Goal: Information Seeking & Learning: Learn about a topic

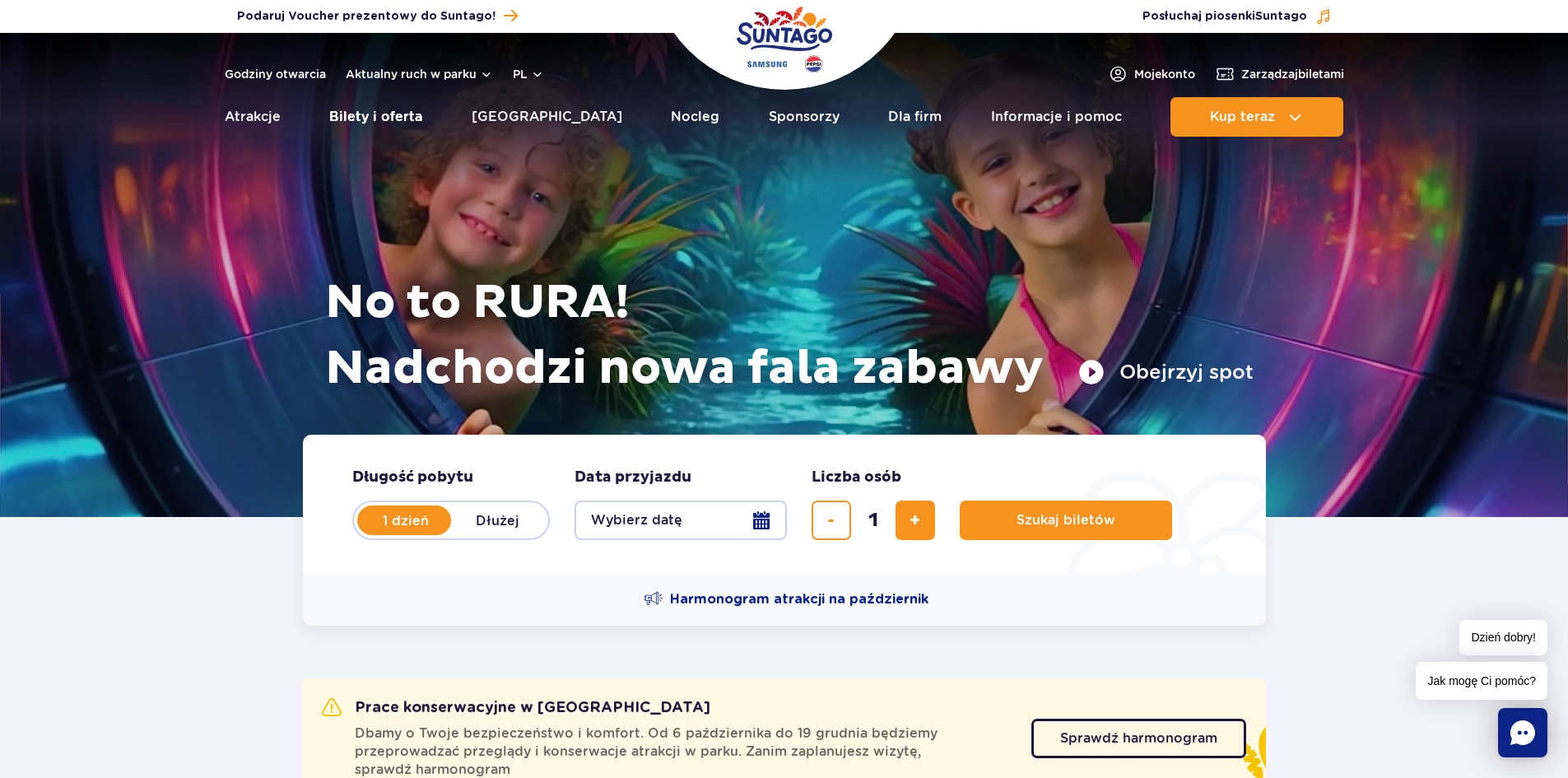
click at [399, 115] on link "Bilety i oferta" at bounding box center [375, 116] width 93 height 39
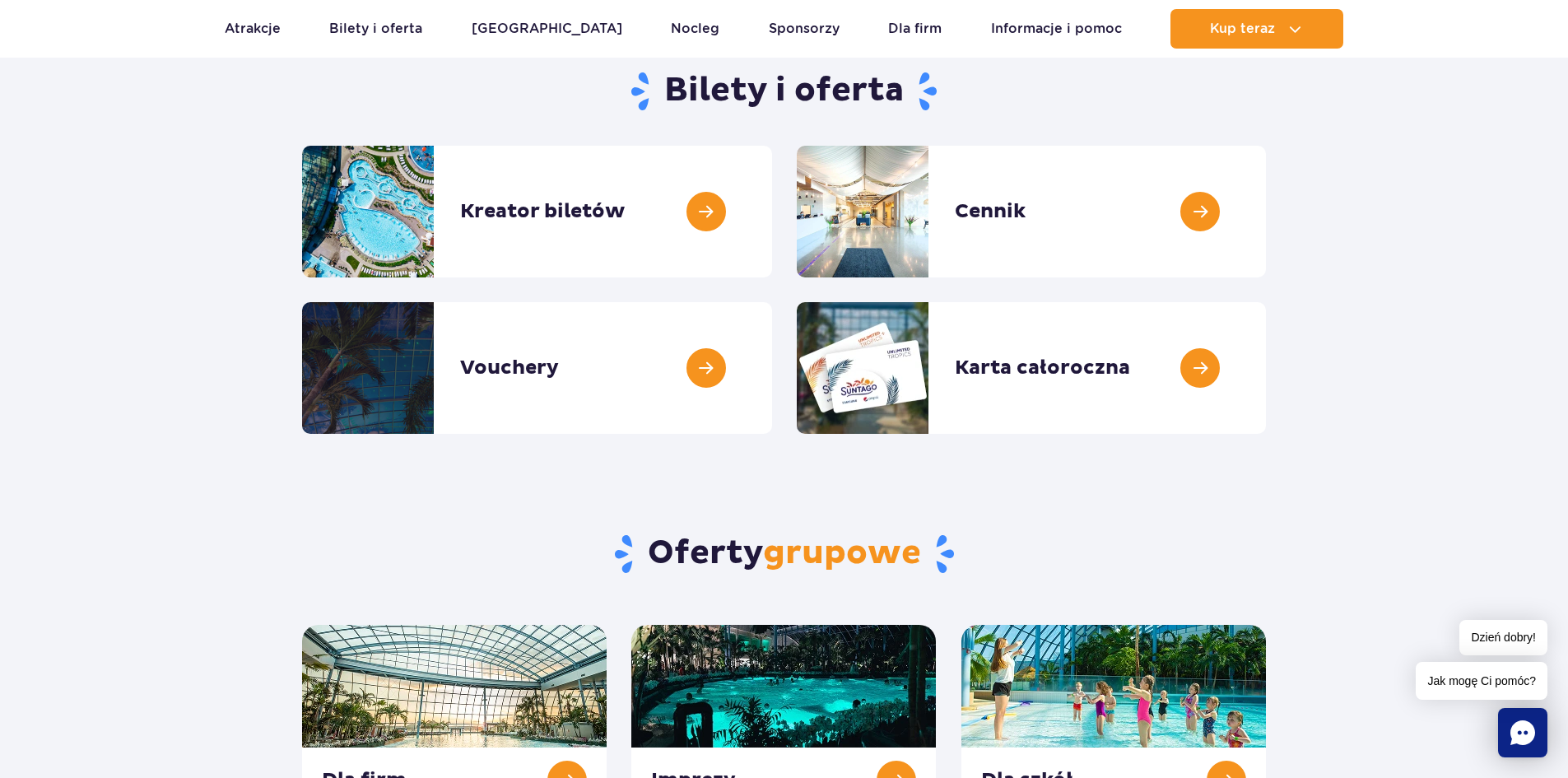
scroll to position [165, 0]
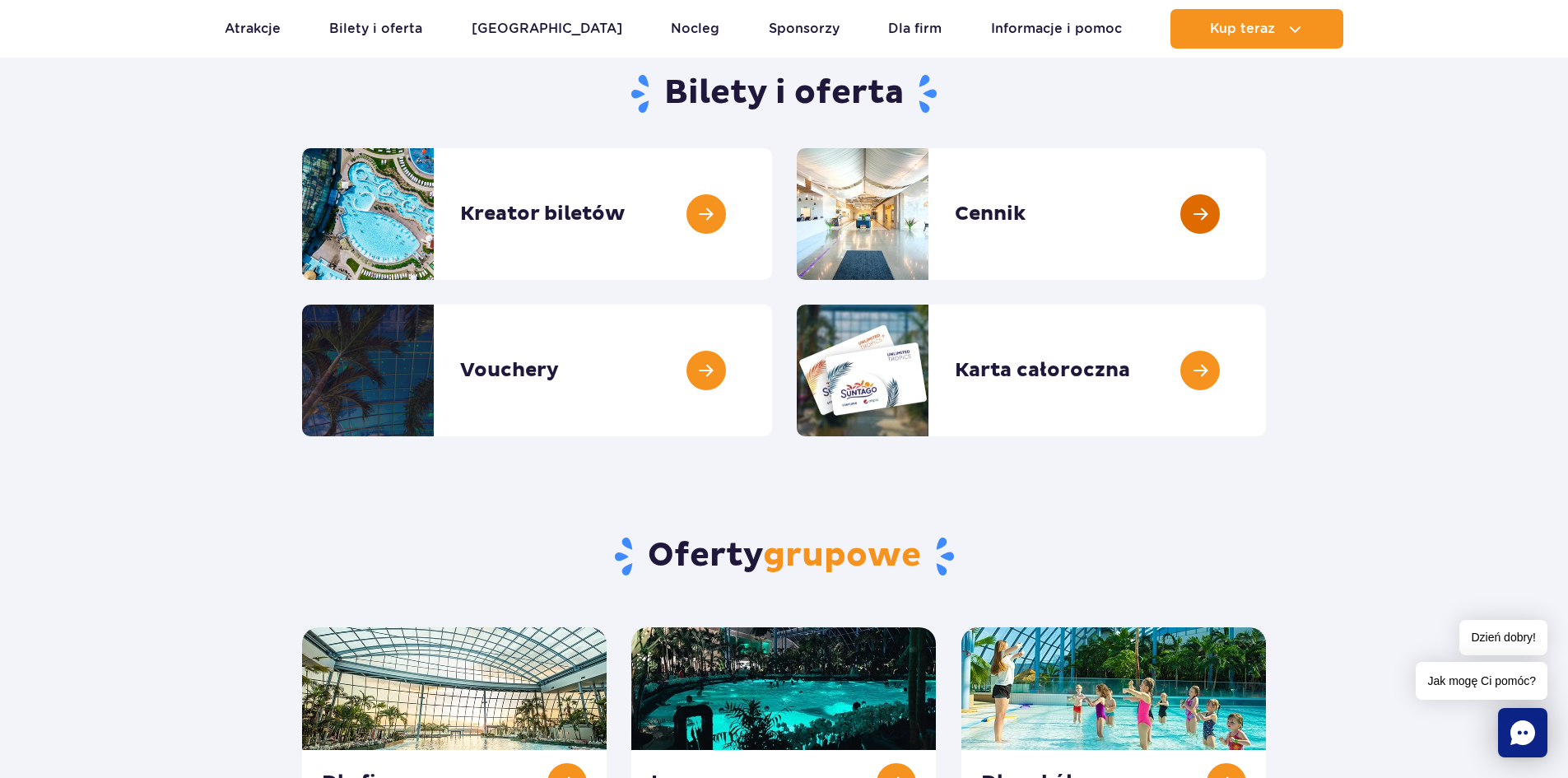
click at [1265, 212] on link at bounding box center [1265, 214] width 0 height 132
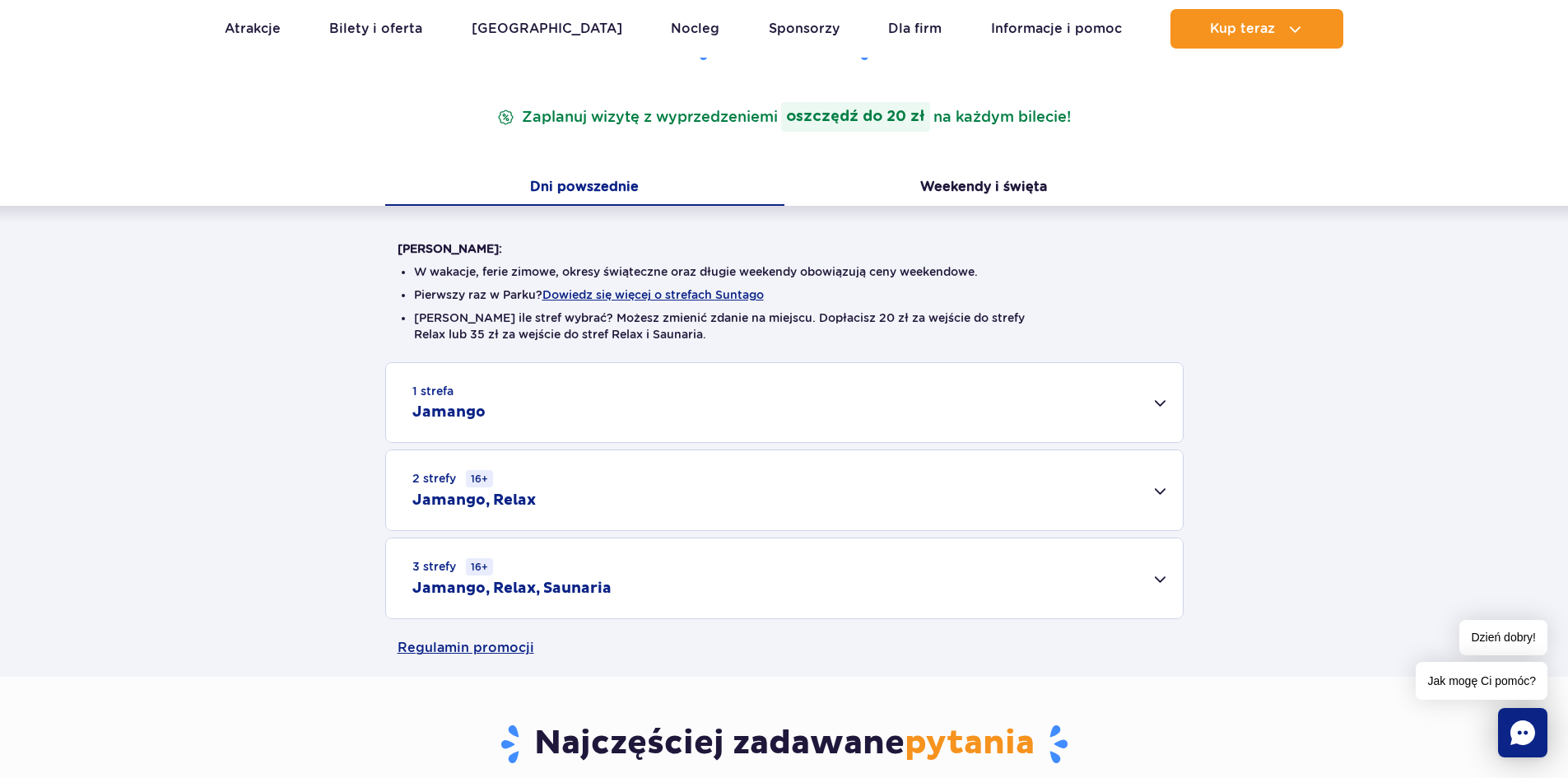
click at [1158, 404] on div "1 strefa Jamango" at bounding box center [784, 402] width 796 height 79
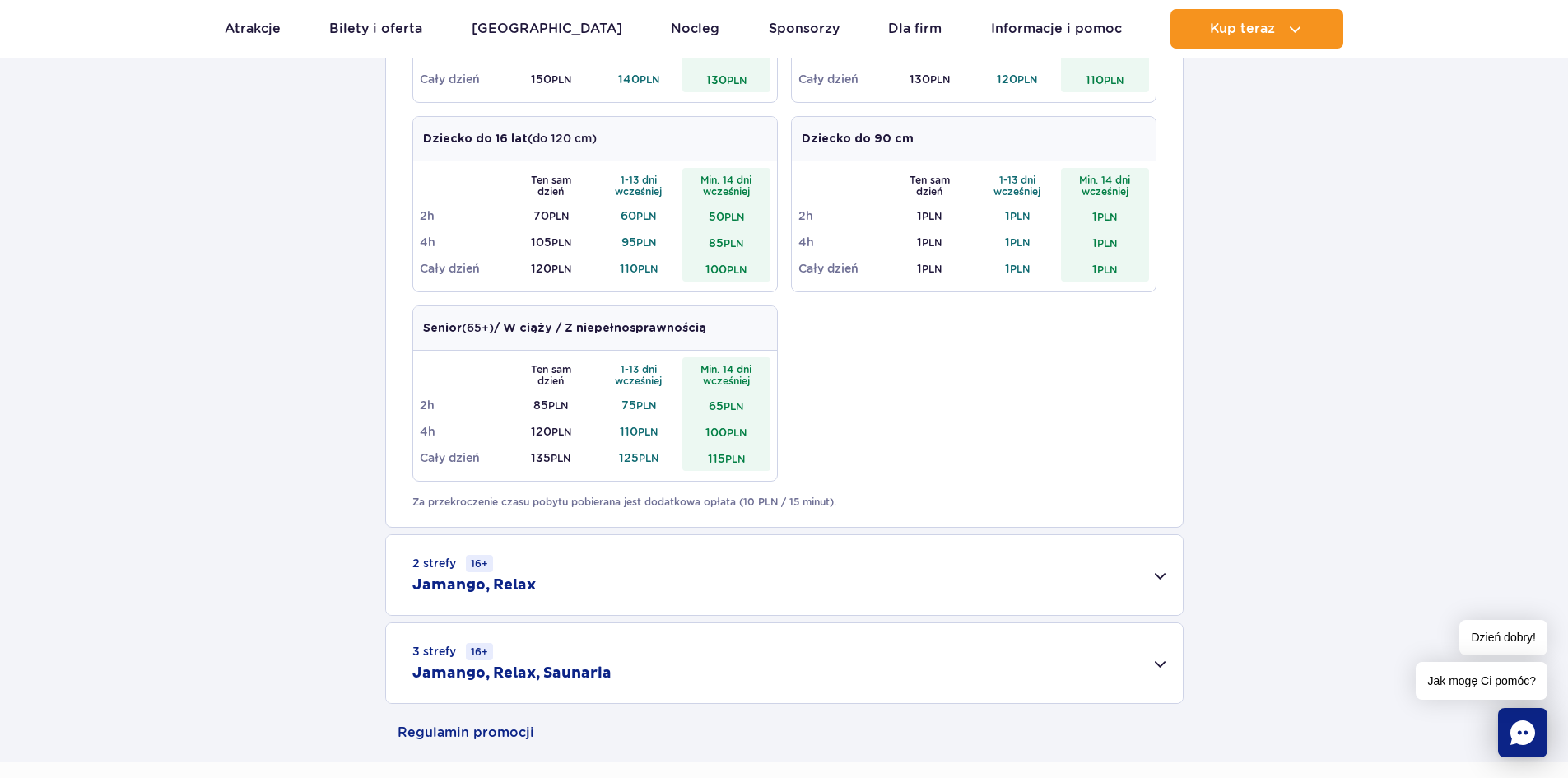
scroll to position [1070, 0]
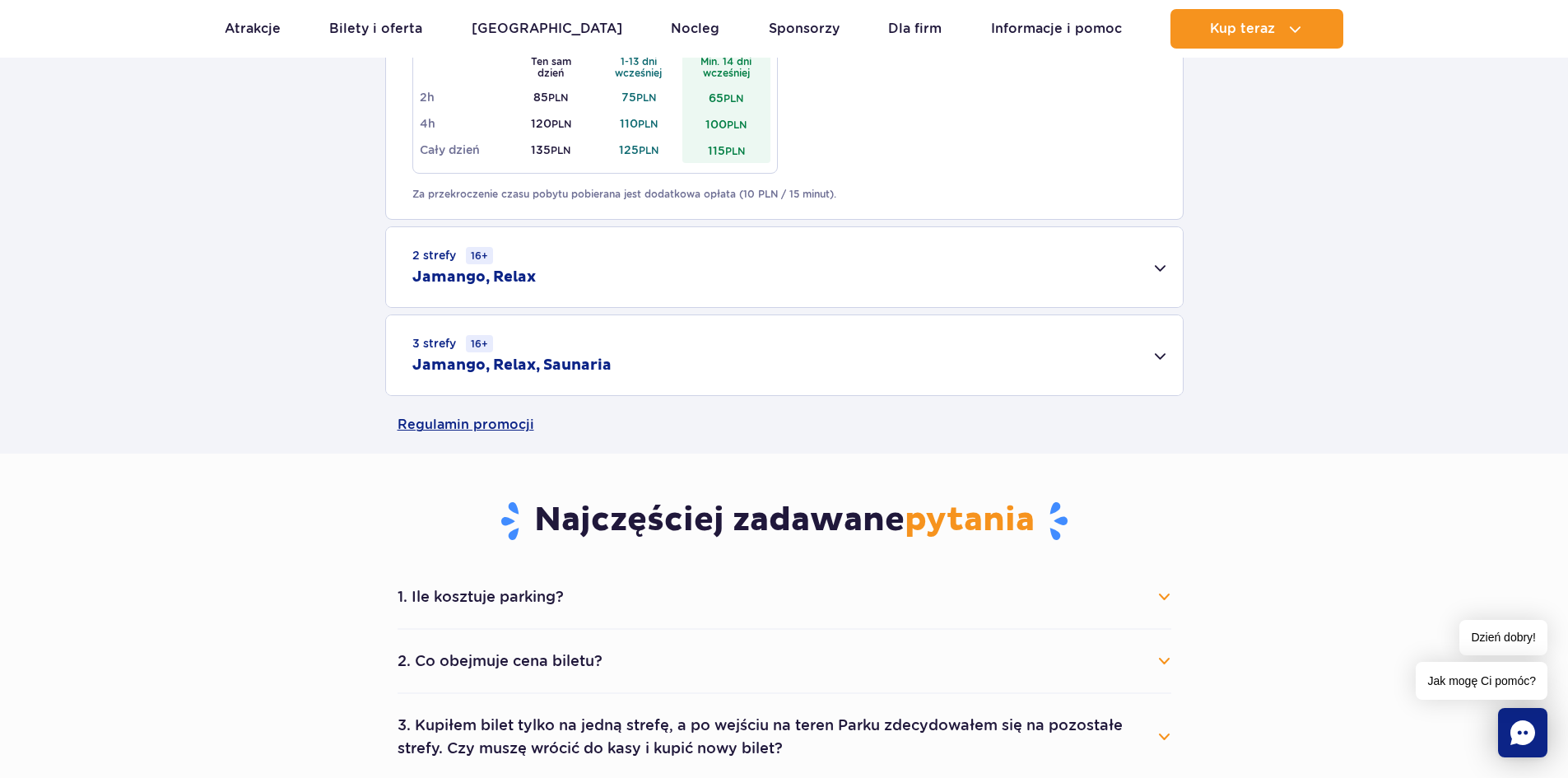
click at [1164, 358] on div "3 strefy 16+ Jamango, Relax, Saunaria" at bounding box center [784, 355] width 796 height 80
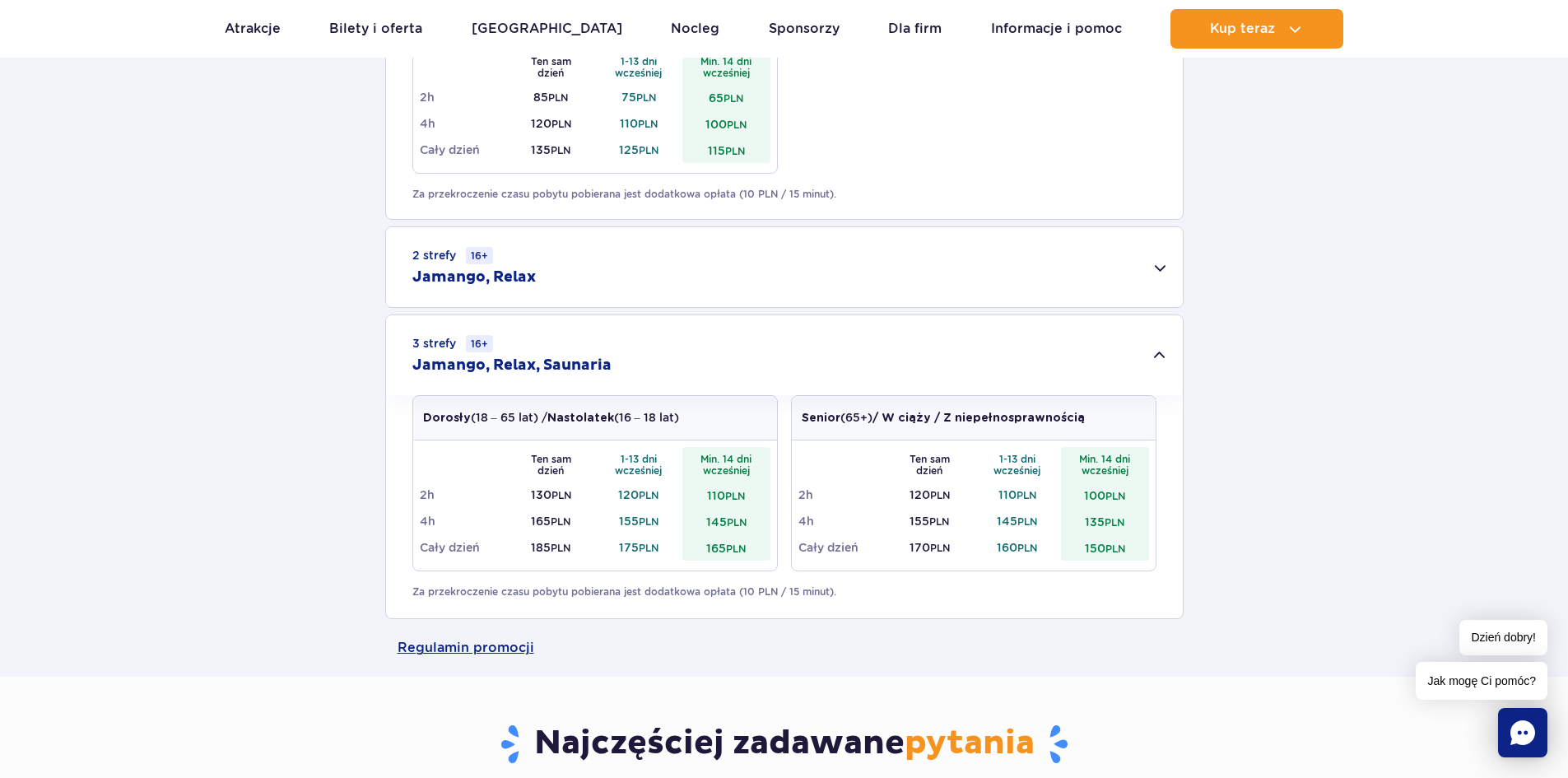
click at [1172, 263] on div "2 strefy 16+ Jamango, Relax" at bounding box center [784, 267] width 796 height 80
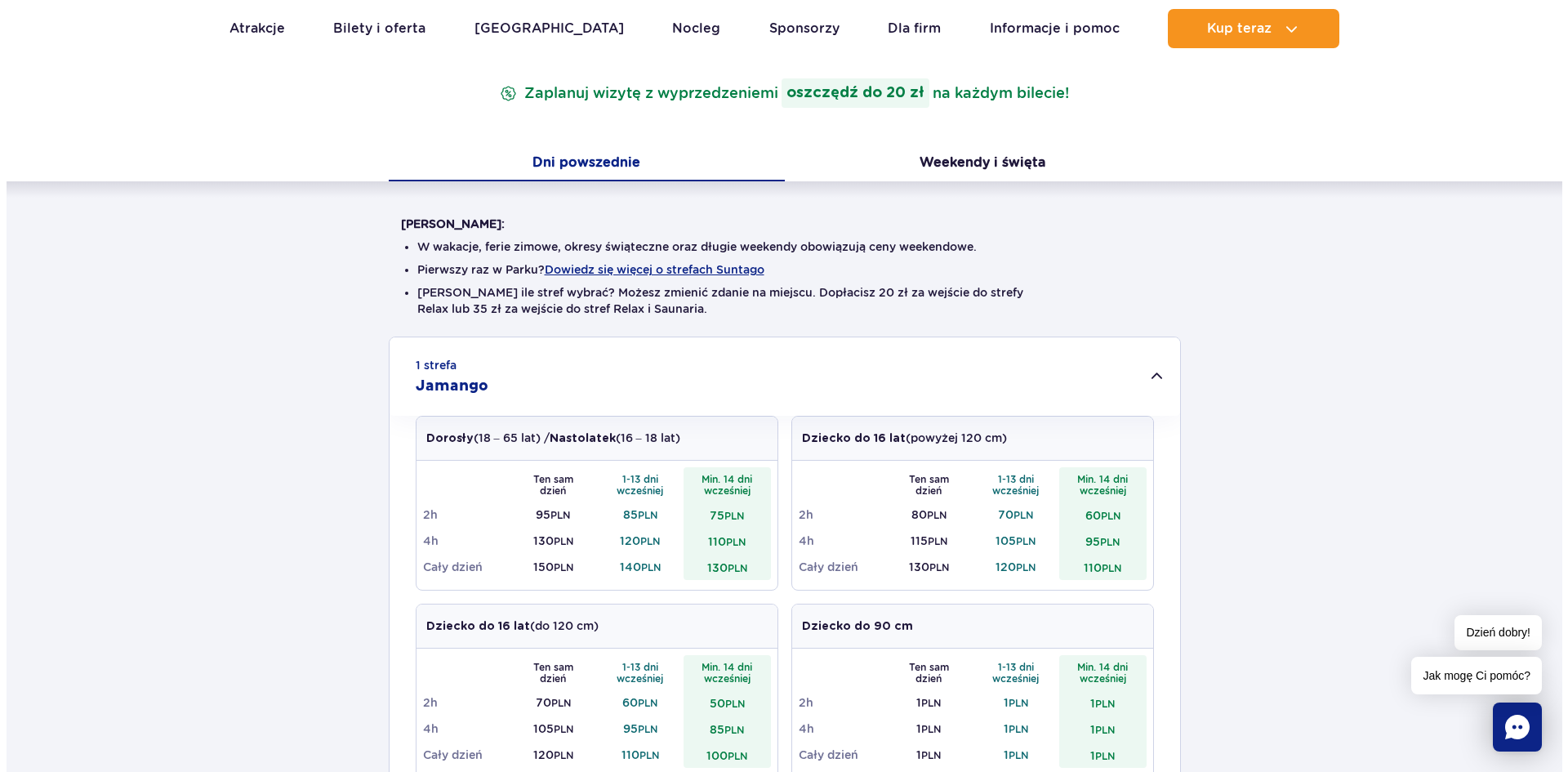
scroll to position [245, 0]
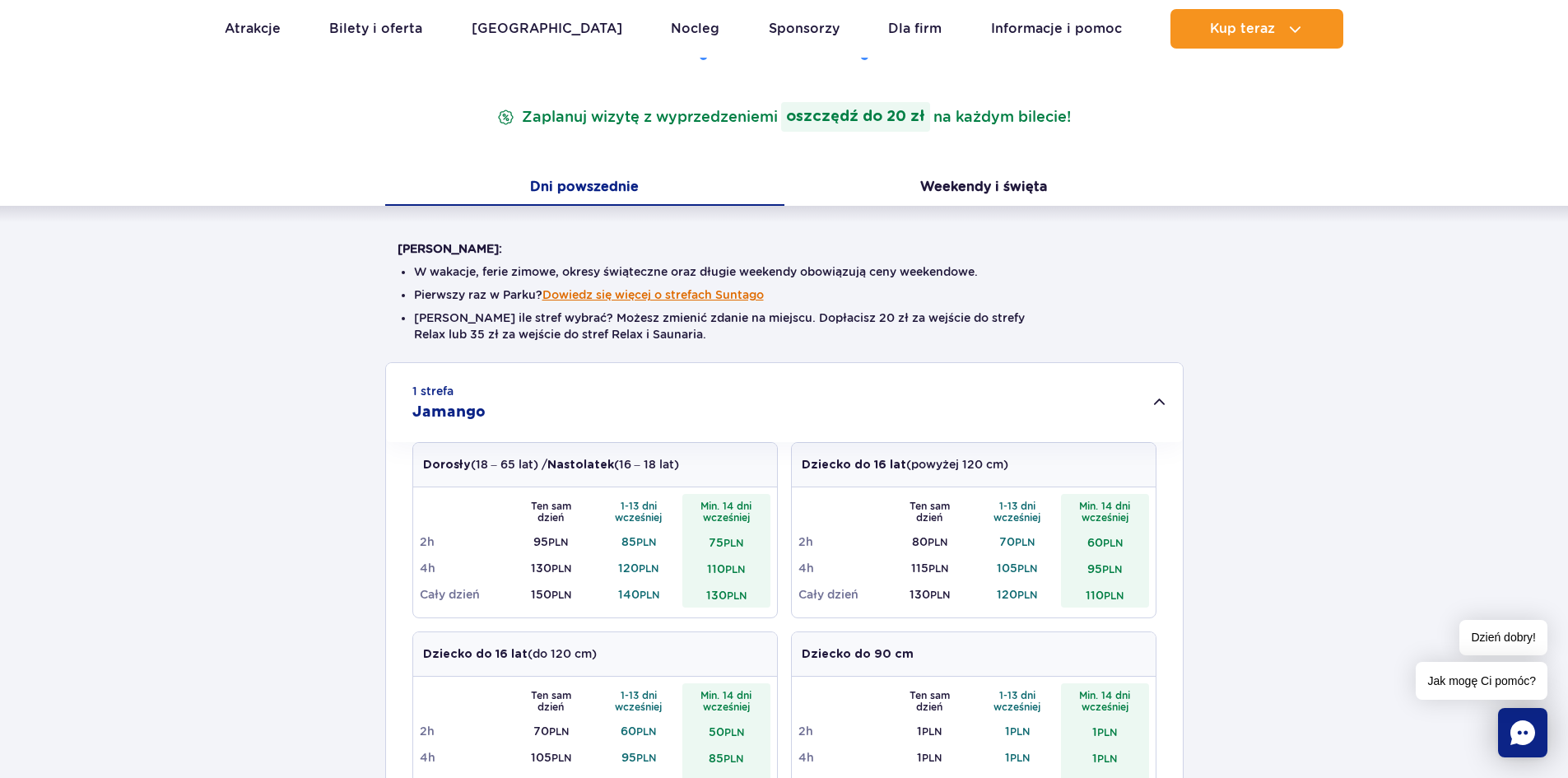
click at [686, 293] on button "Dowiedz się więcej o strefach Suntago" at bounding box center [654, 294] width 222 height 13
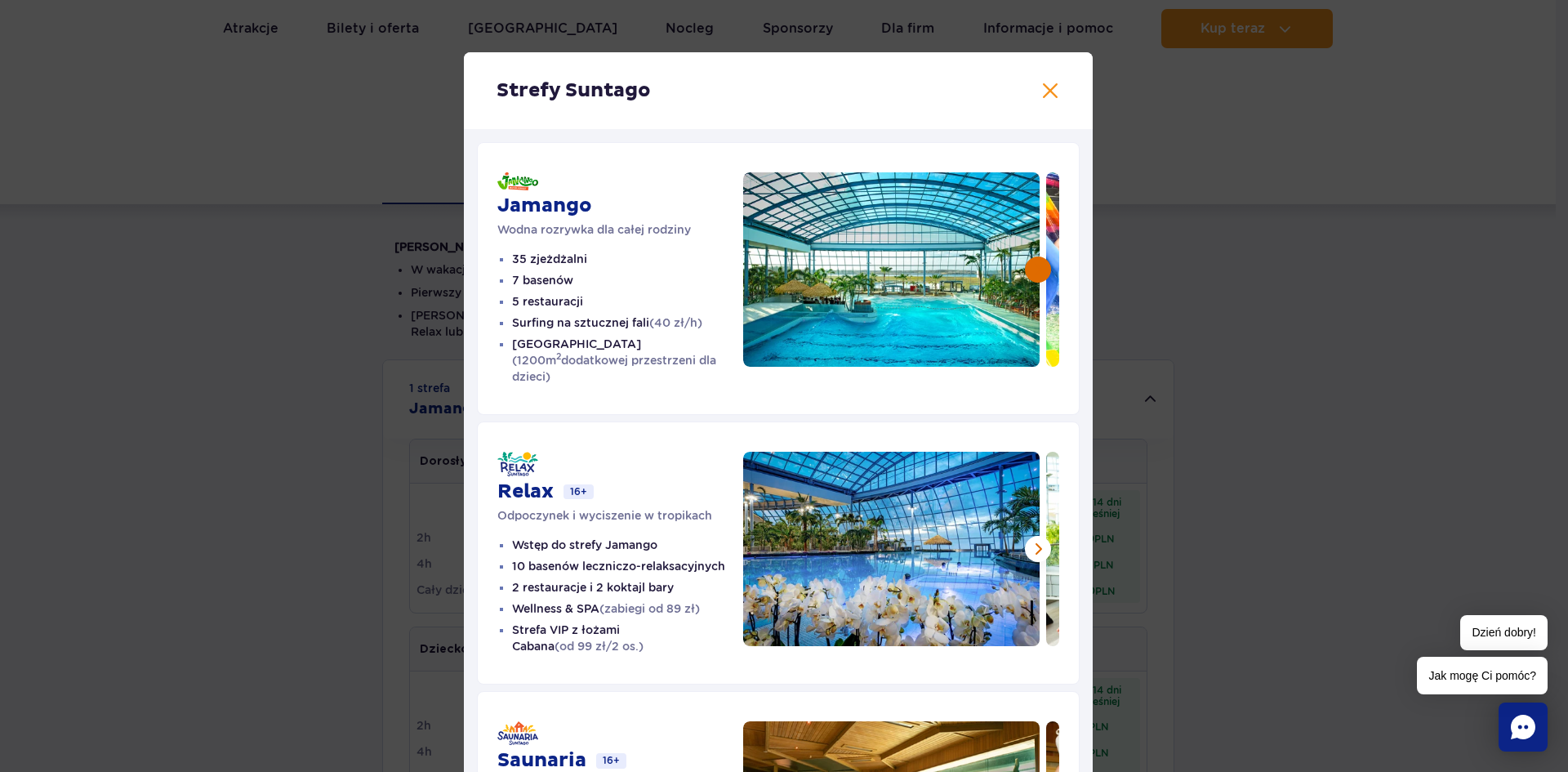
click at [1037, 266] on button at bounding box center [1038, 269] width 26 height 26
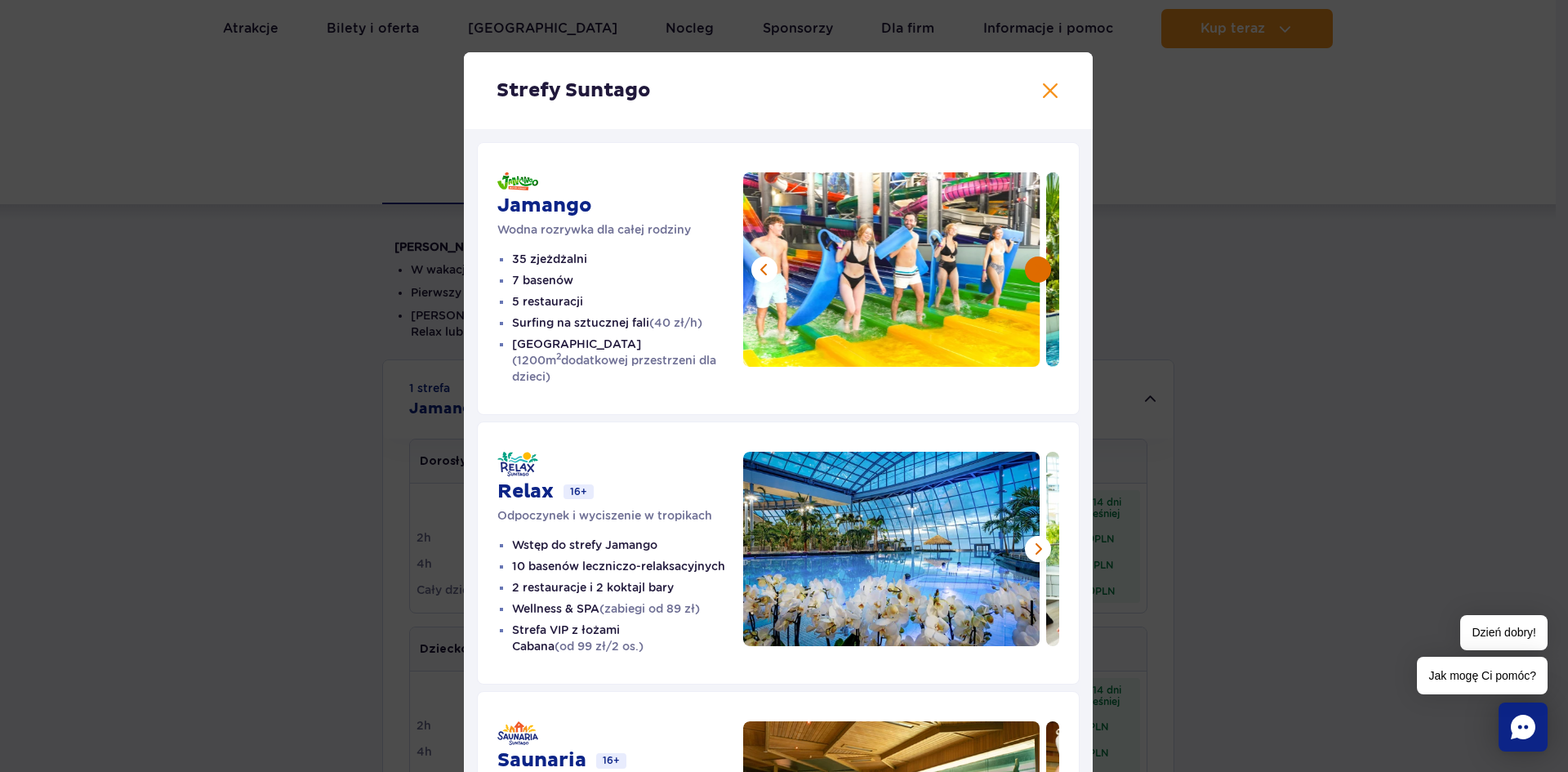
click at [1037, 266] on button at bounding box center [1038, 269] width 26 height 26
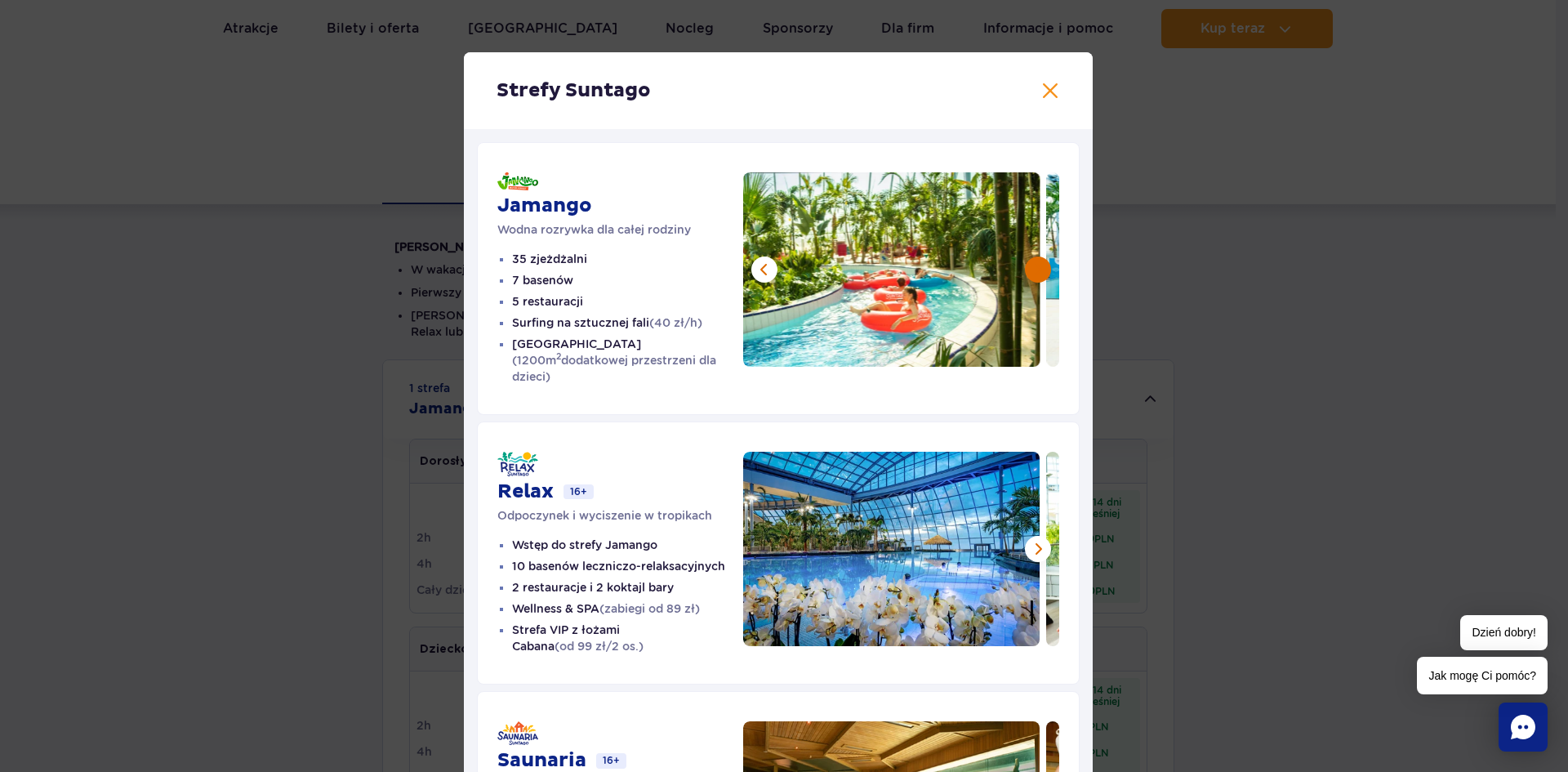
click at [1037, 266] on button at bounding box center [1038, 269] width 26 height 26
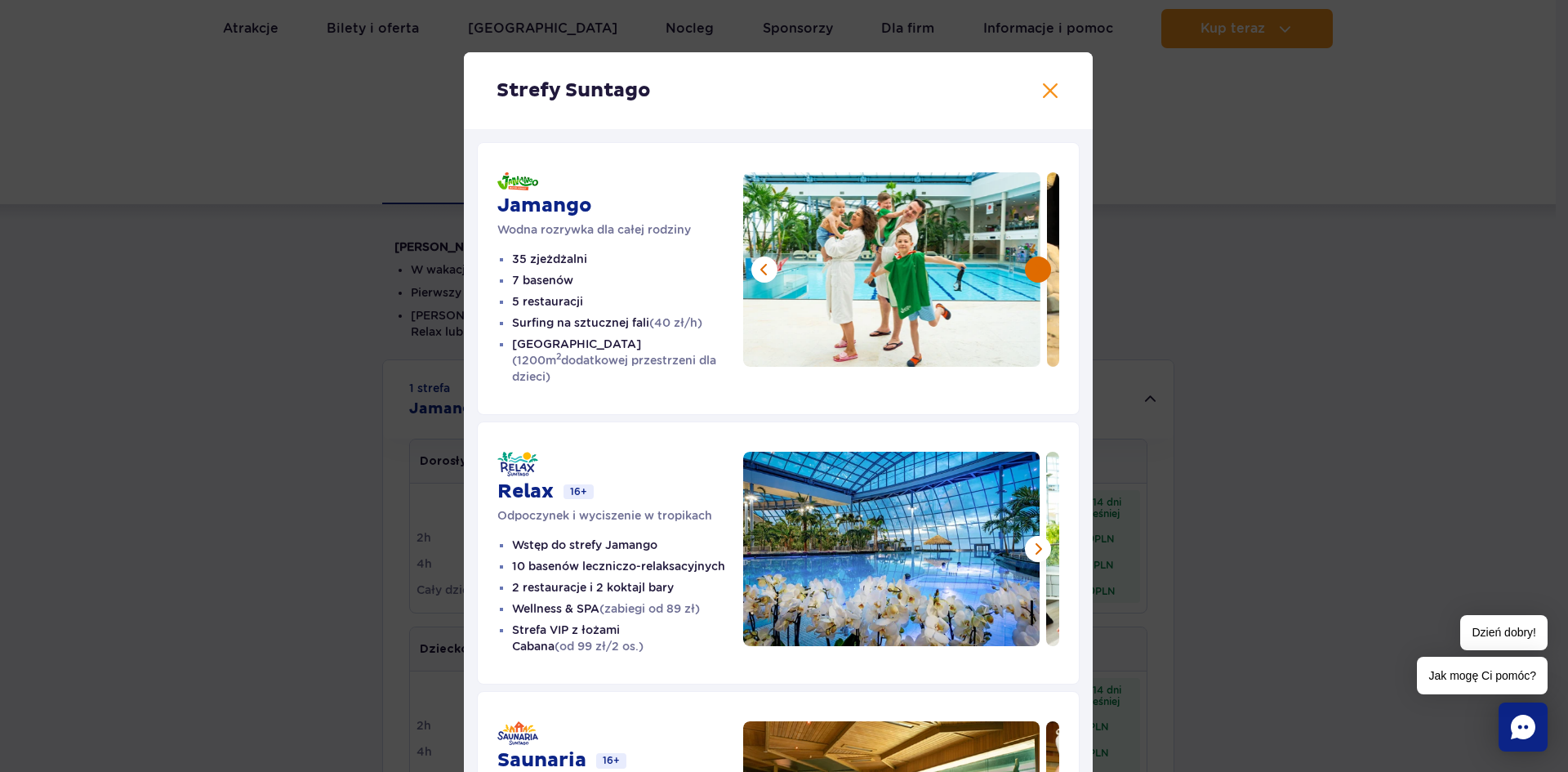
click at [1037, 266] on button at bounding box center [1038, 269] width 26 height 26
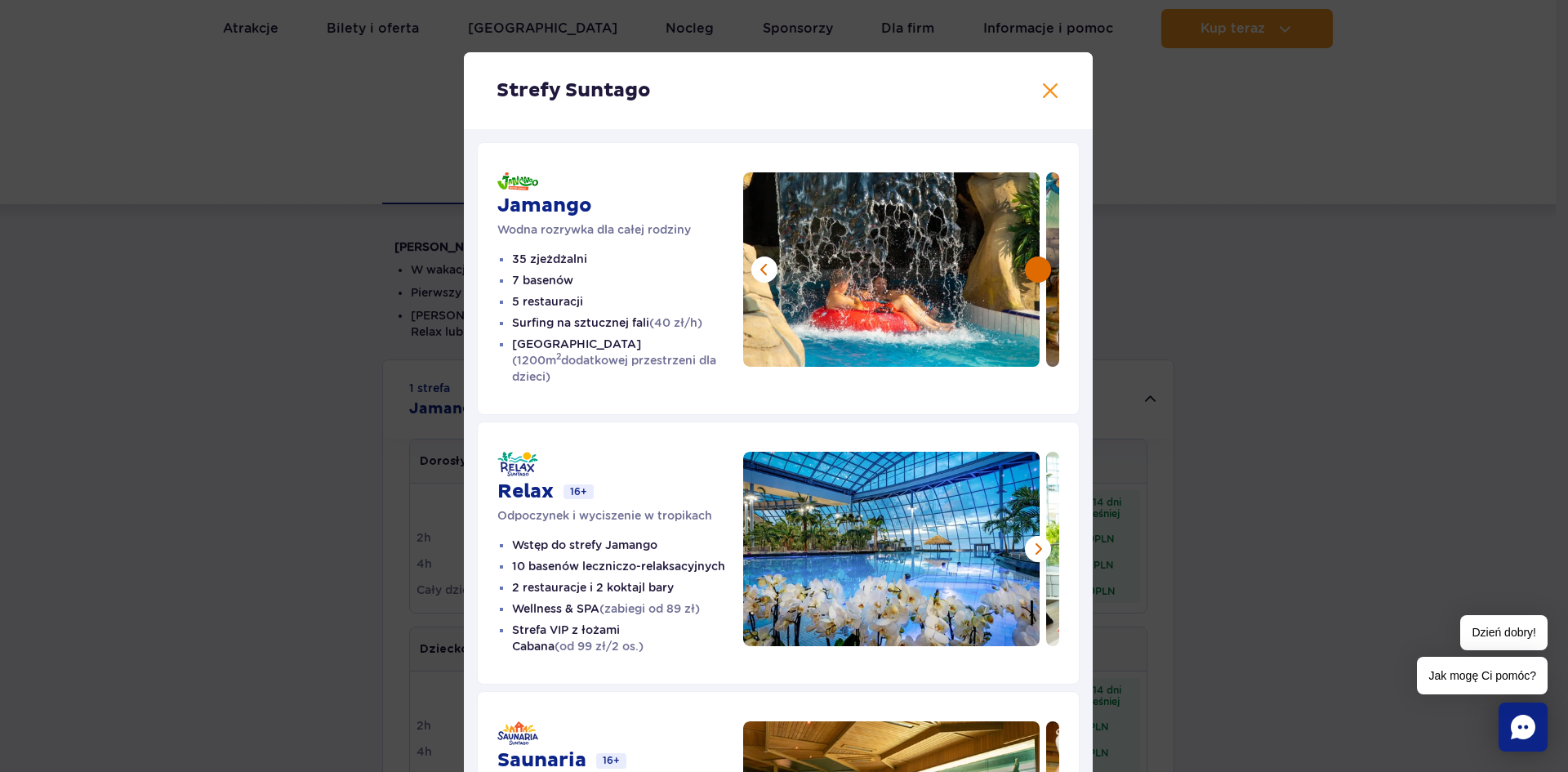
click at [1037, 266] on button at bounding box center [1038, 269] width 26 height 26
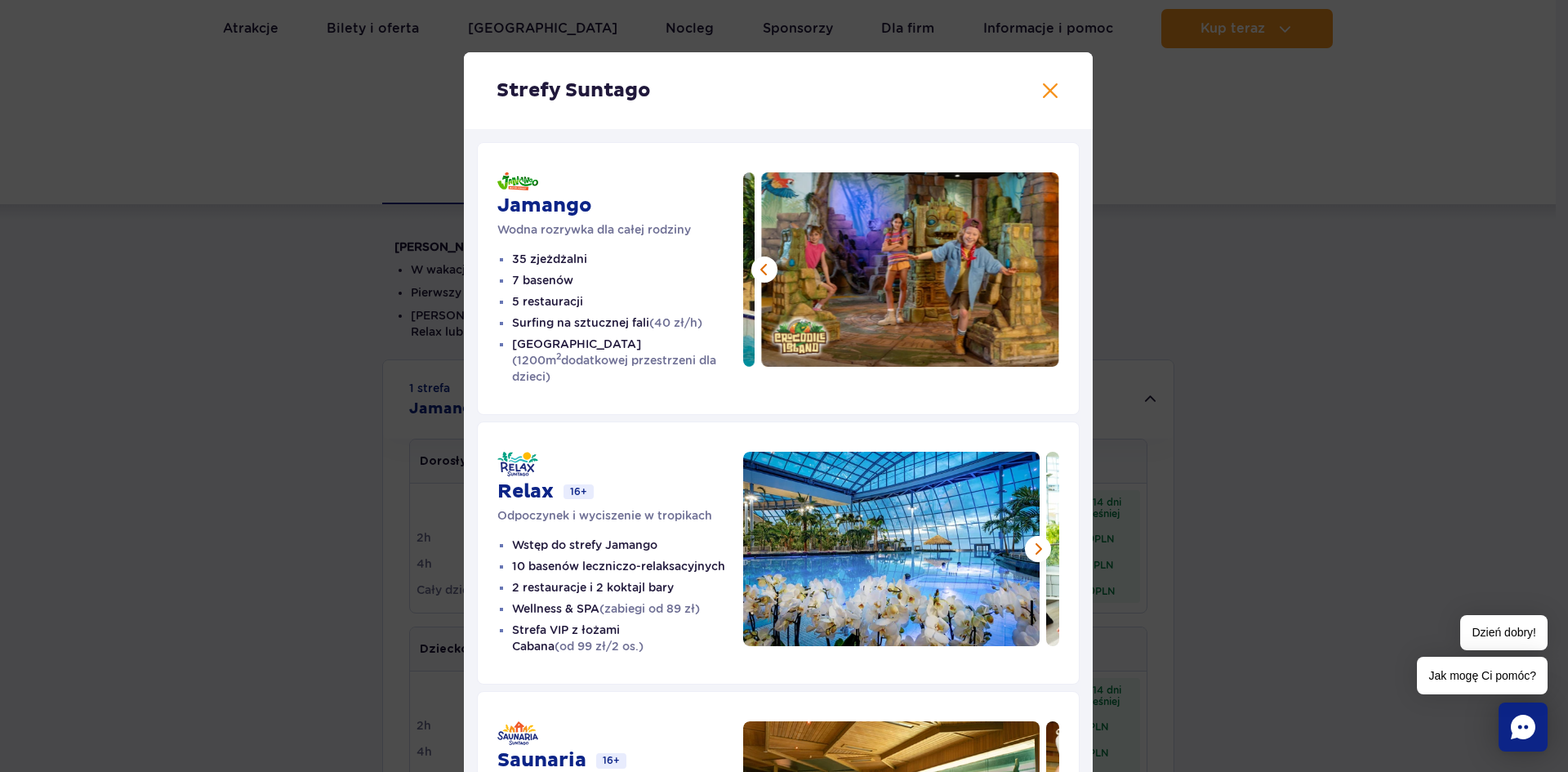
click at [1037, 266] on img at bounding box center [911, 269] width 298 height 194
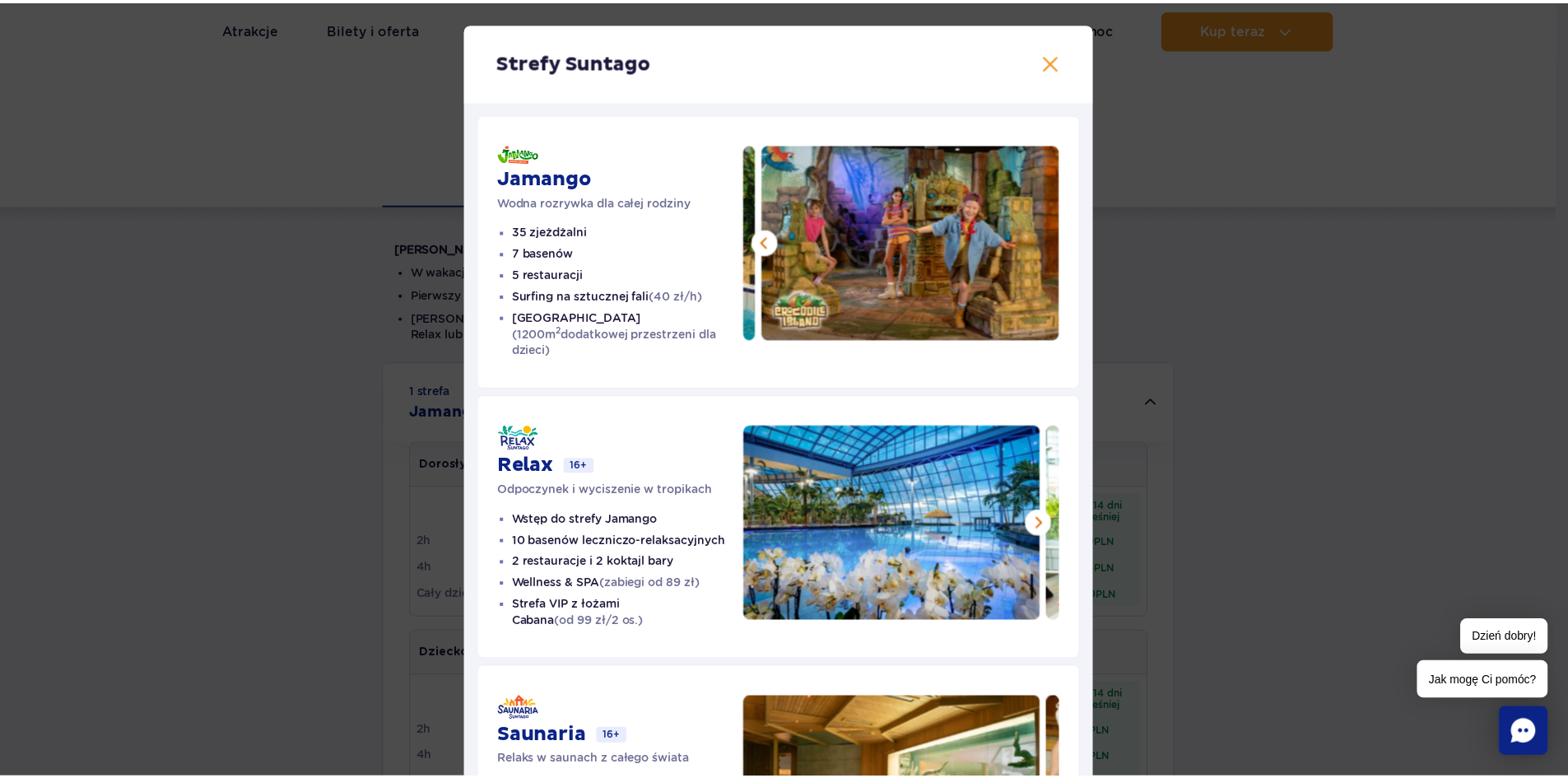
scroll to position [0, 0]
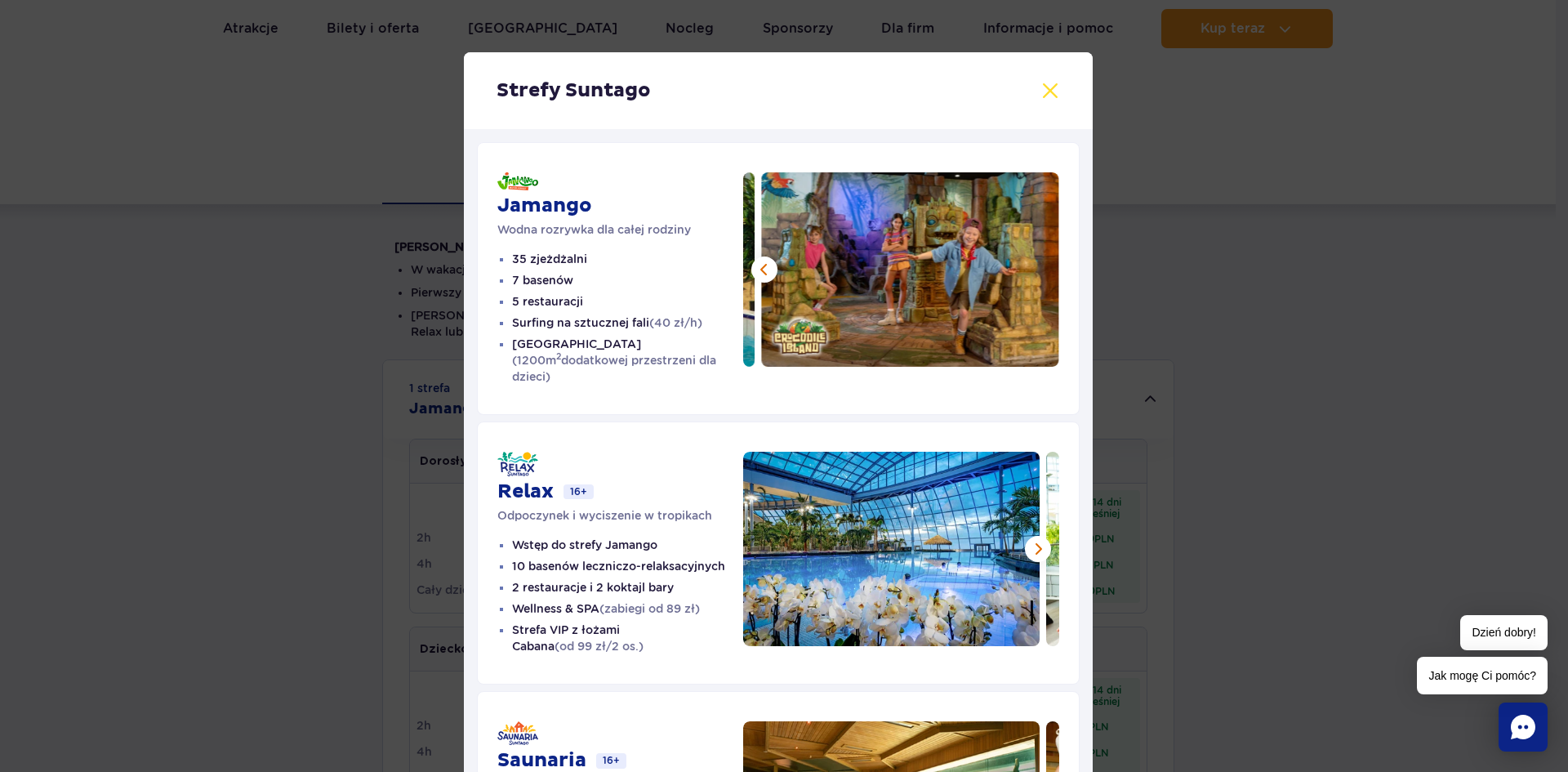
click at [1052, 87] on button at bounding box center [1050, 91] width 20 height 20
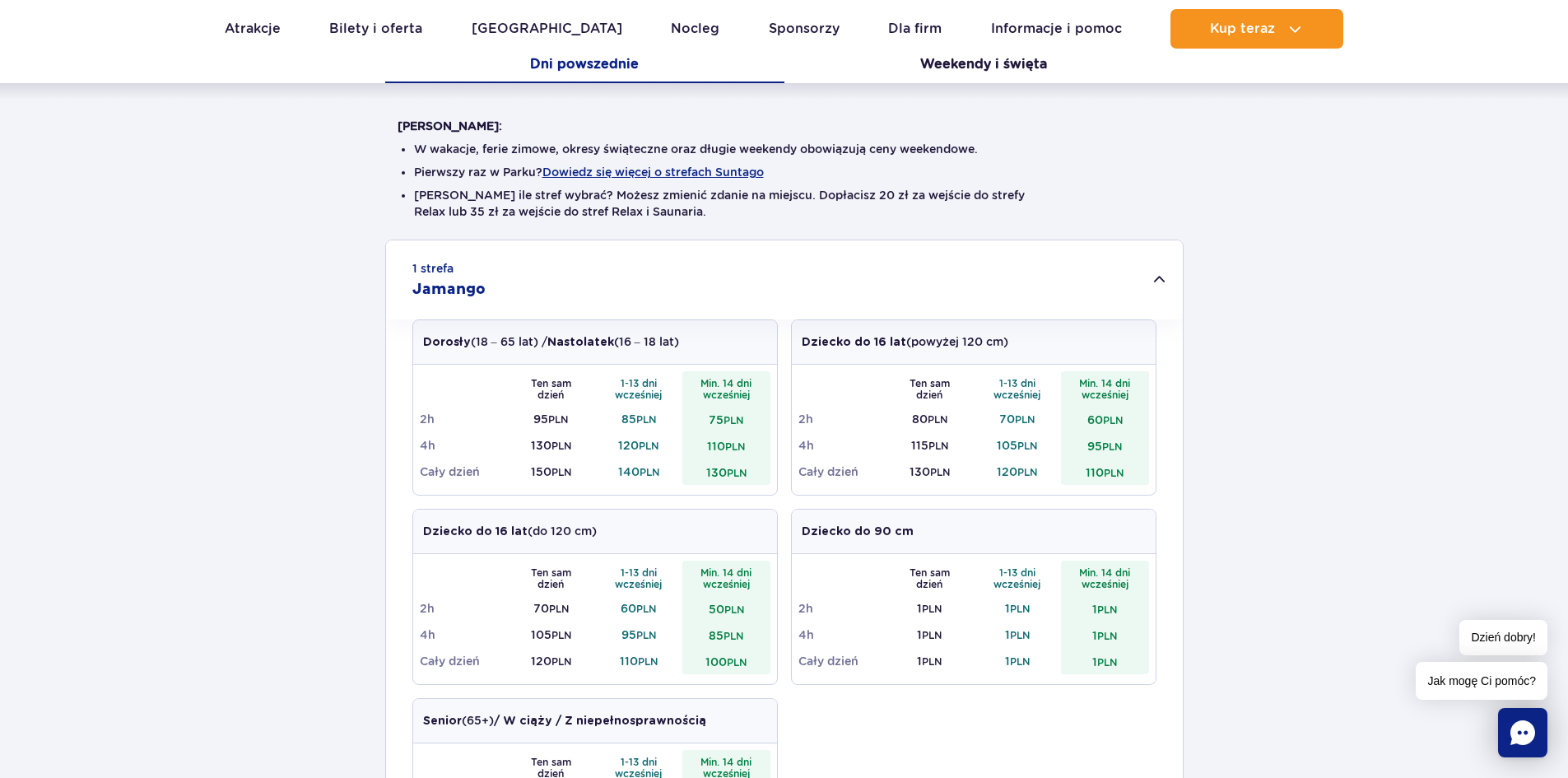
scroll to position [165, 0]
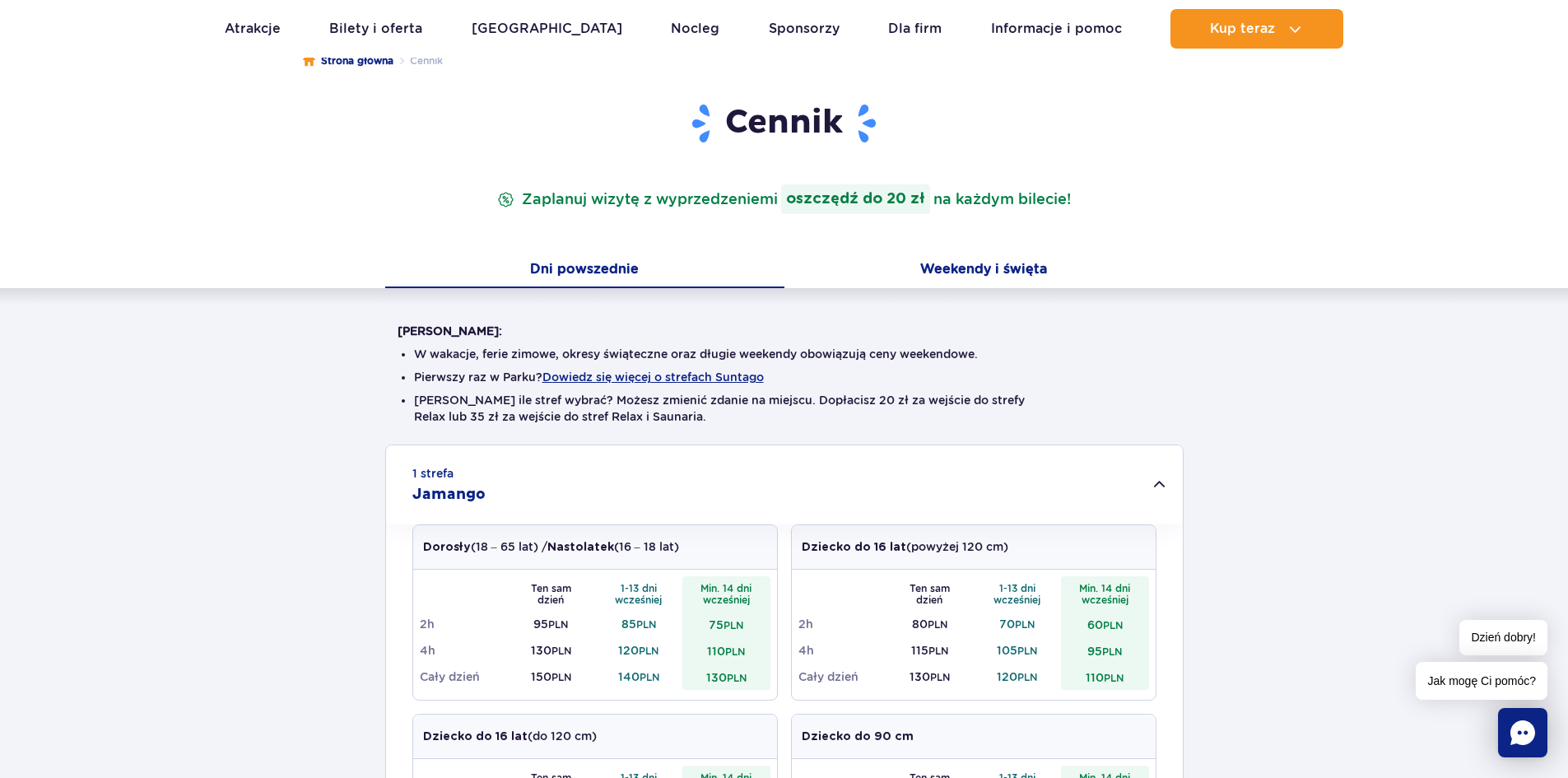
click at [950, 270] on button "Weekendy i święta" at bounding box center [984, 271] width 399 height 35
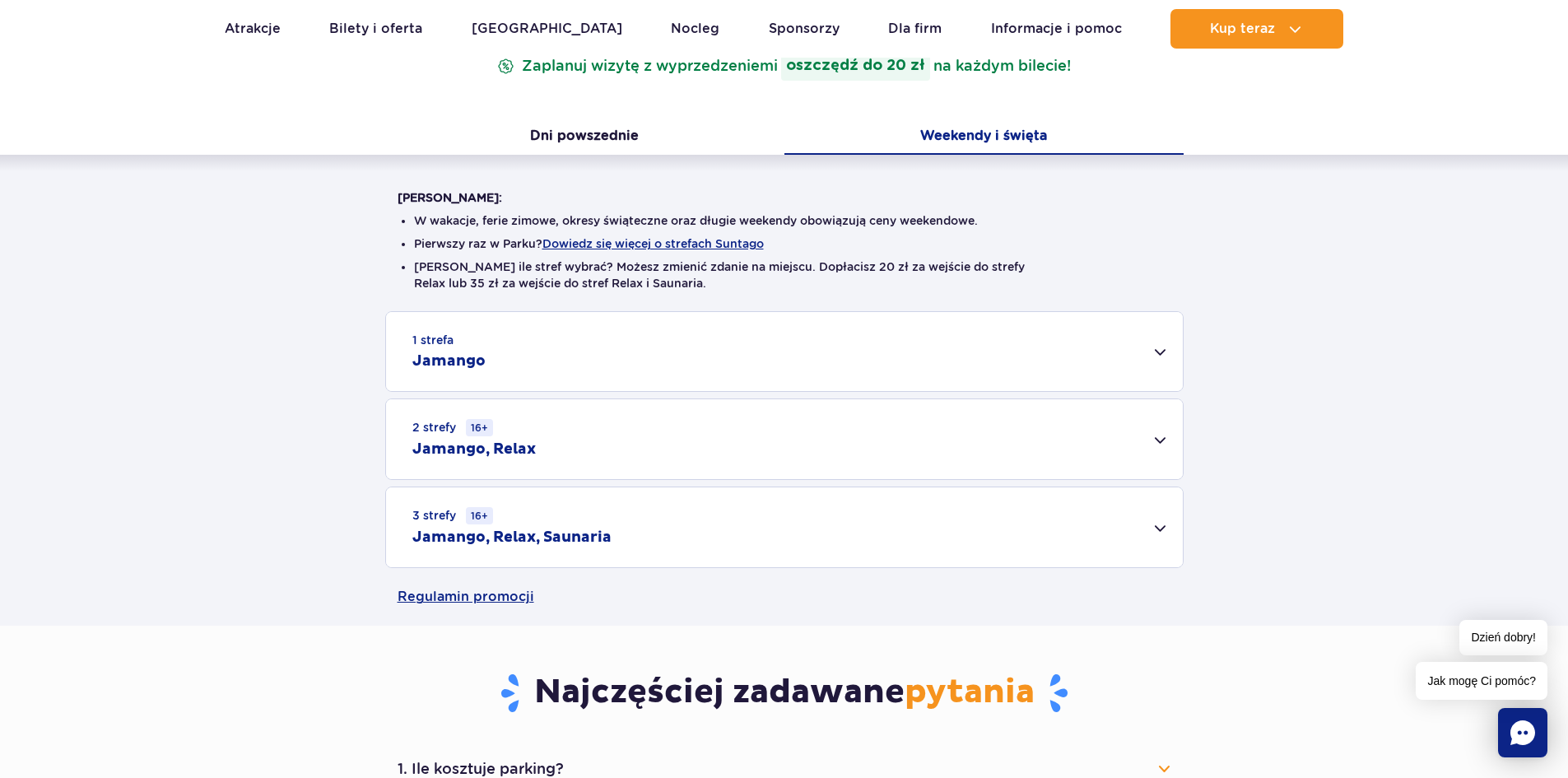
scroll to position [329, 0]
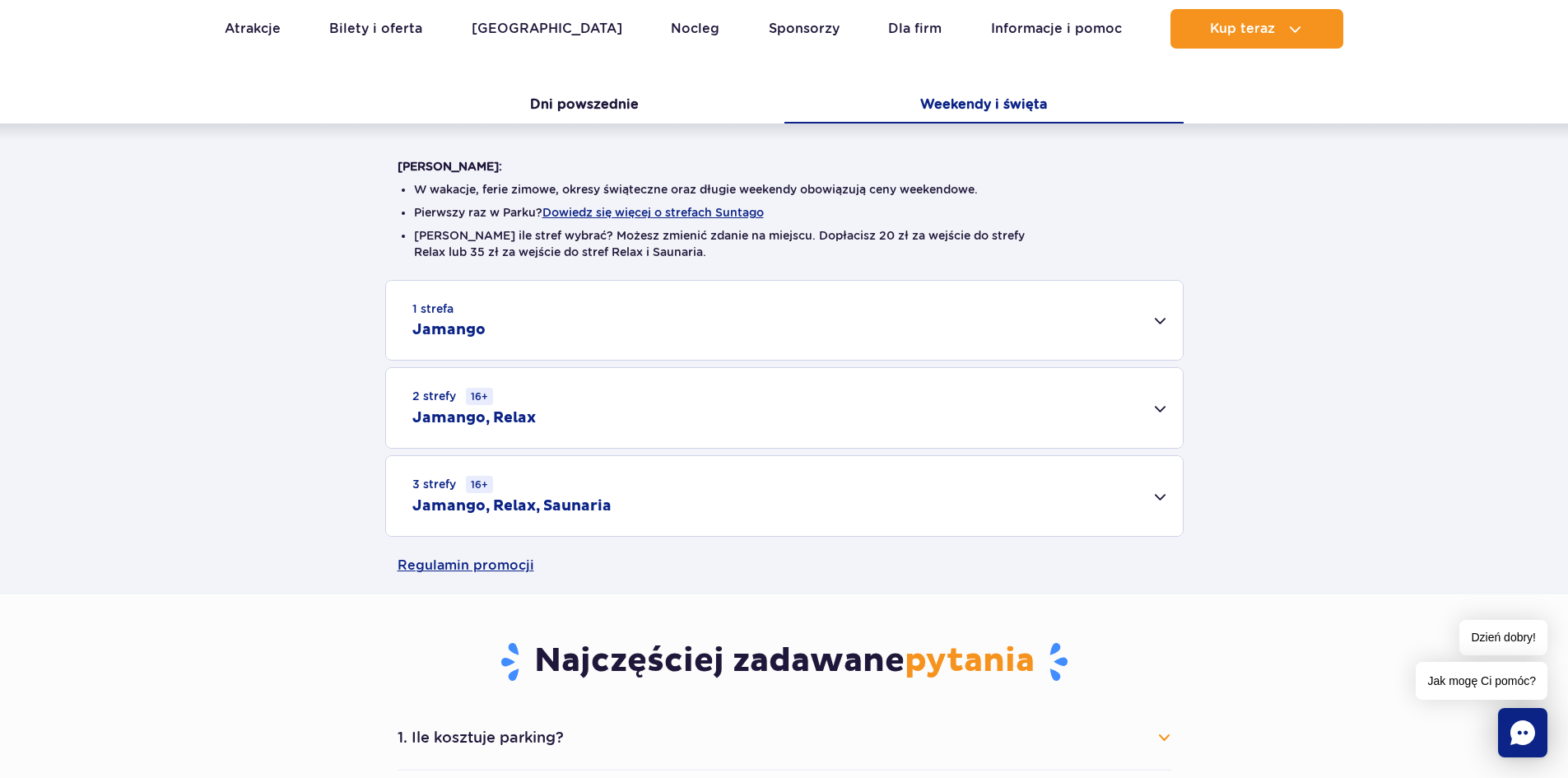
click at [1144, 328] on div "1 strefa Jamango" at bounding box center [784, 320] width 796 height 79
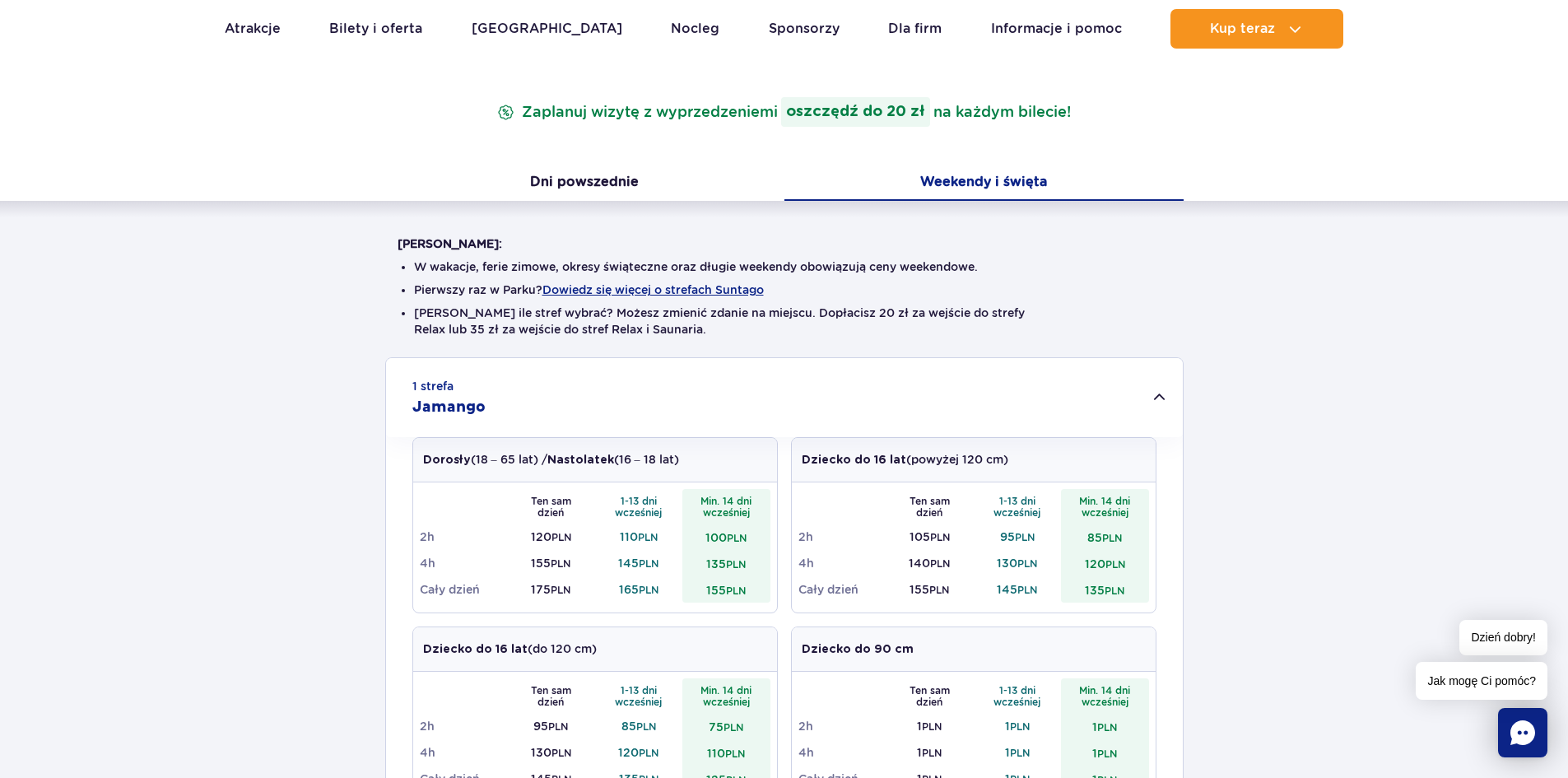
scroll to position [0, 0]
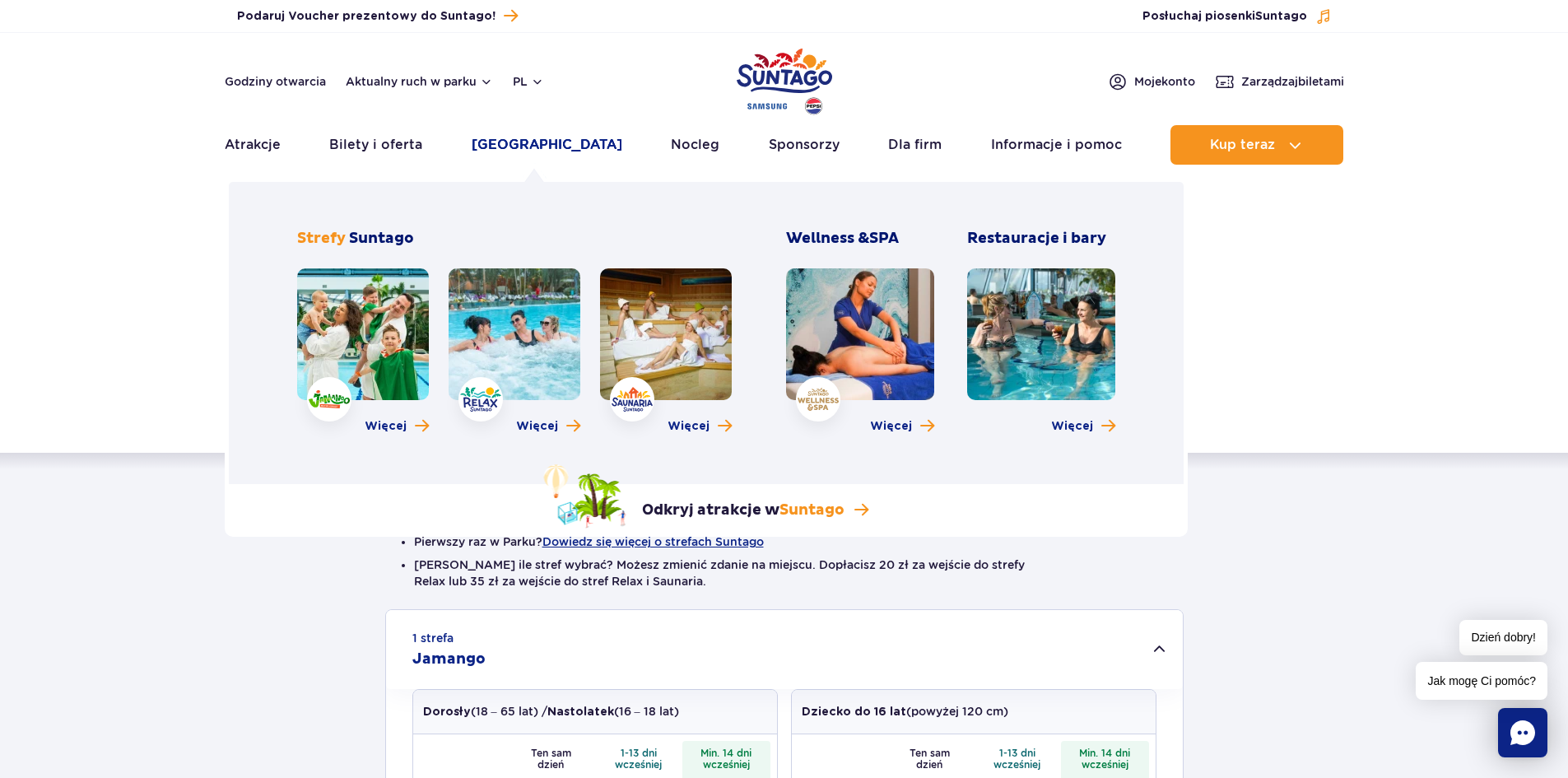
click at [553, 140] on link "[GEOGRAPHIC_DATA]" at bounding box center [547, 145] width 151 height 39
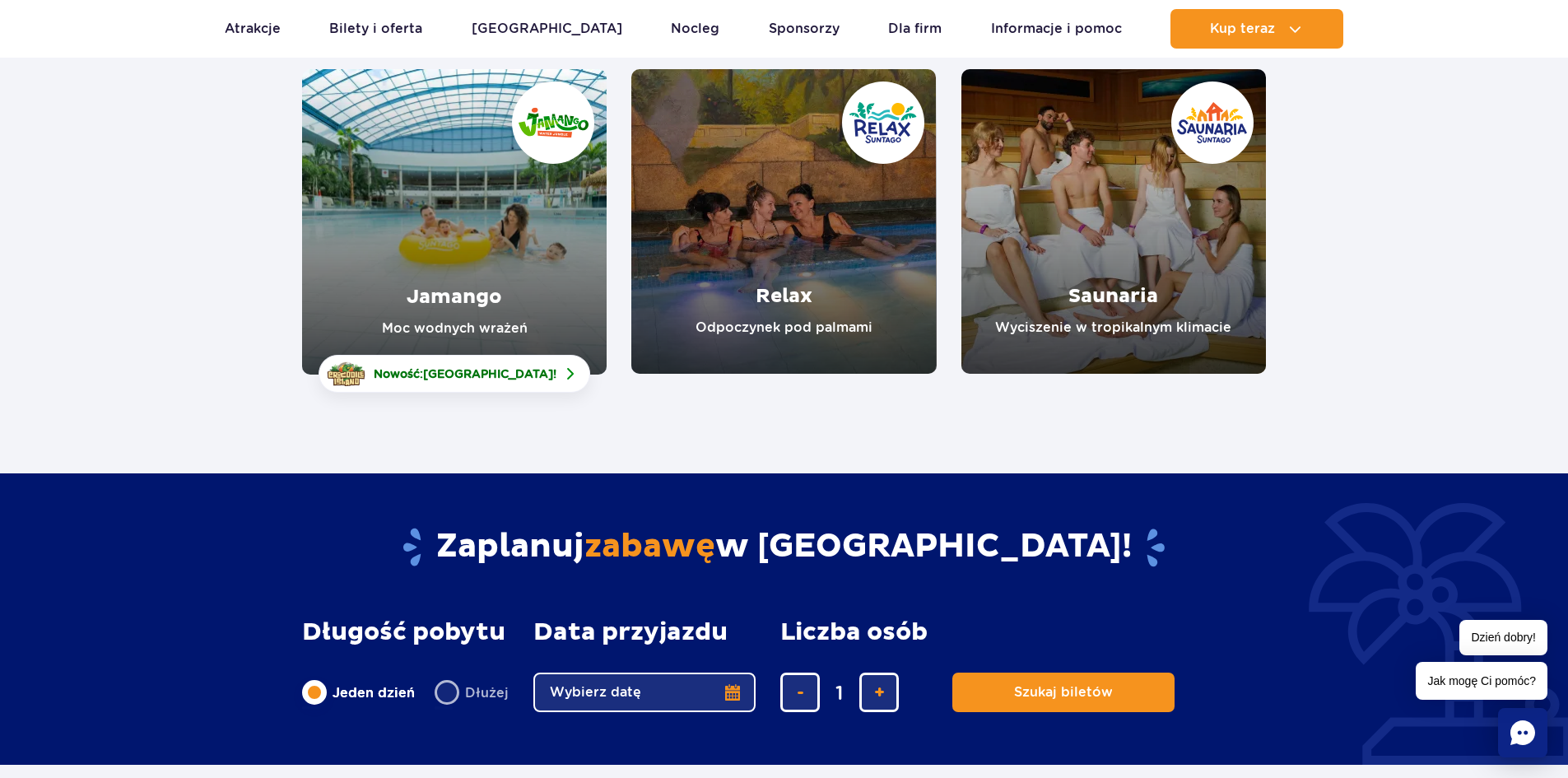
click at [486, 270] on link "Jamango" at bounding box center [454, 222] width 305 height 305
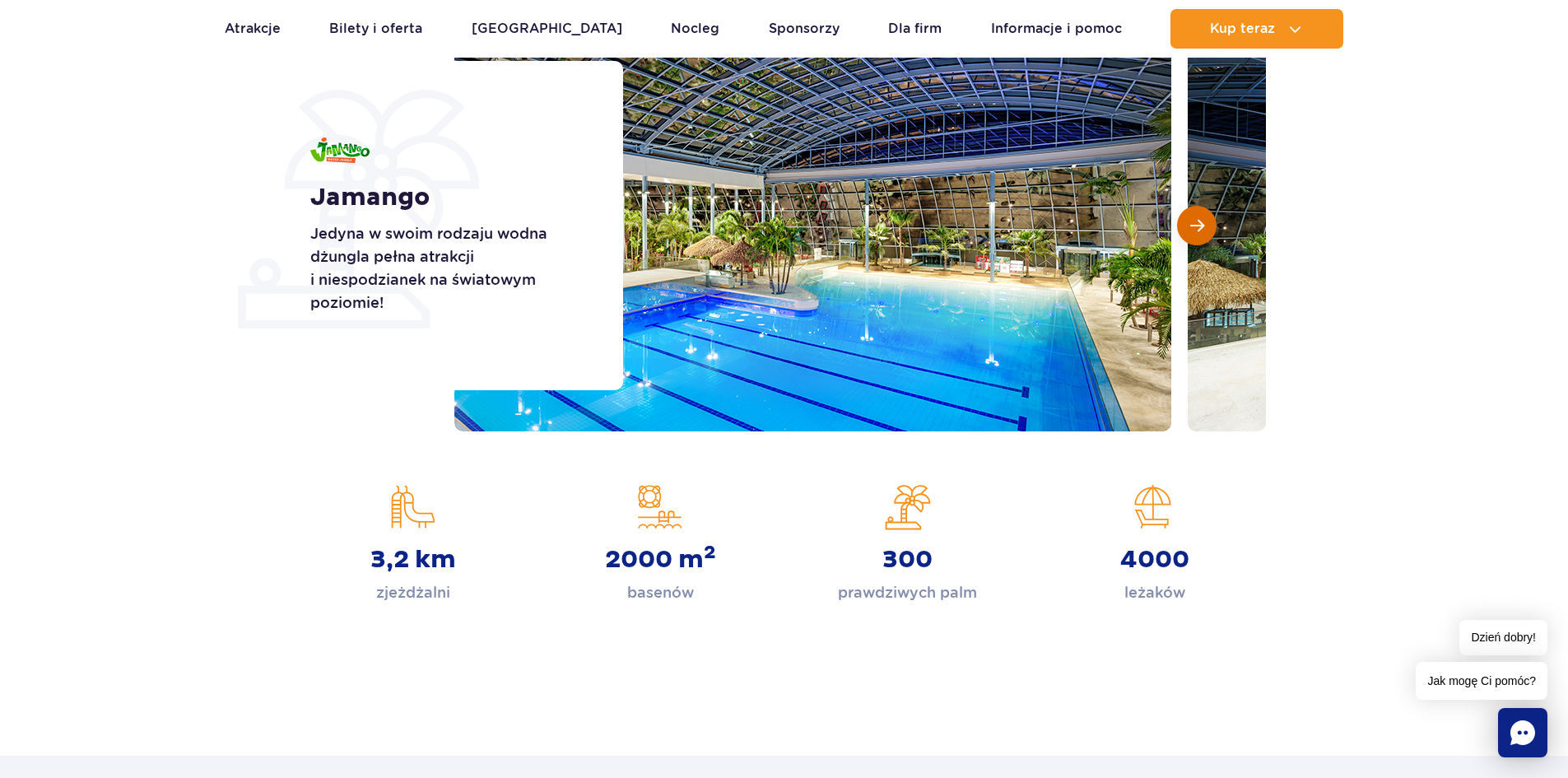
click at [1201, 224] on span "Następny slajd" at bounding box center [1196, 225] width 14 height 15
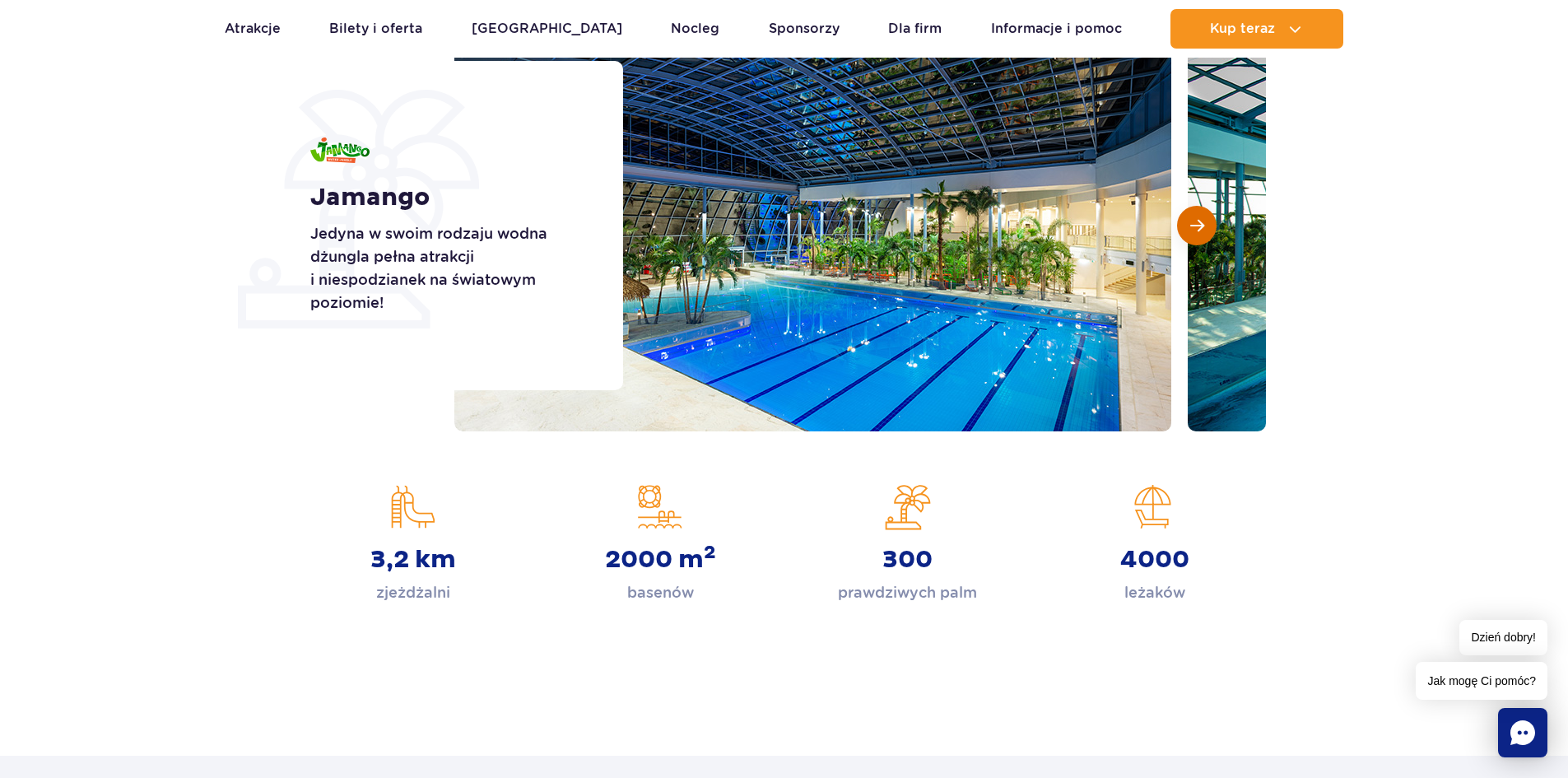
click at [1201, 224] on span "Następny slajd" at bounding box center [1196, 225] width 14 height 15
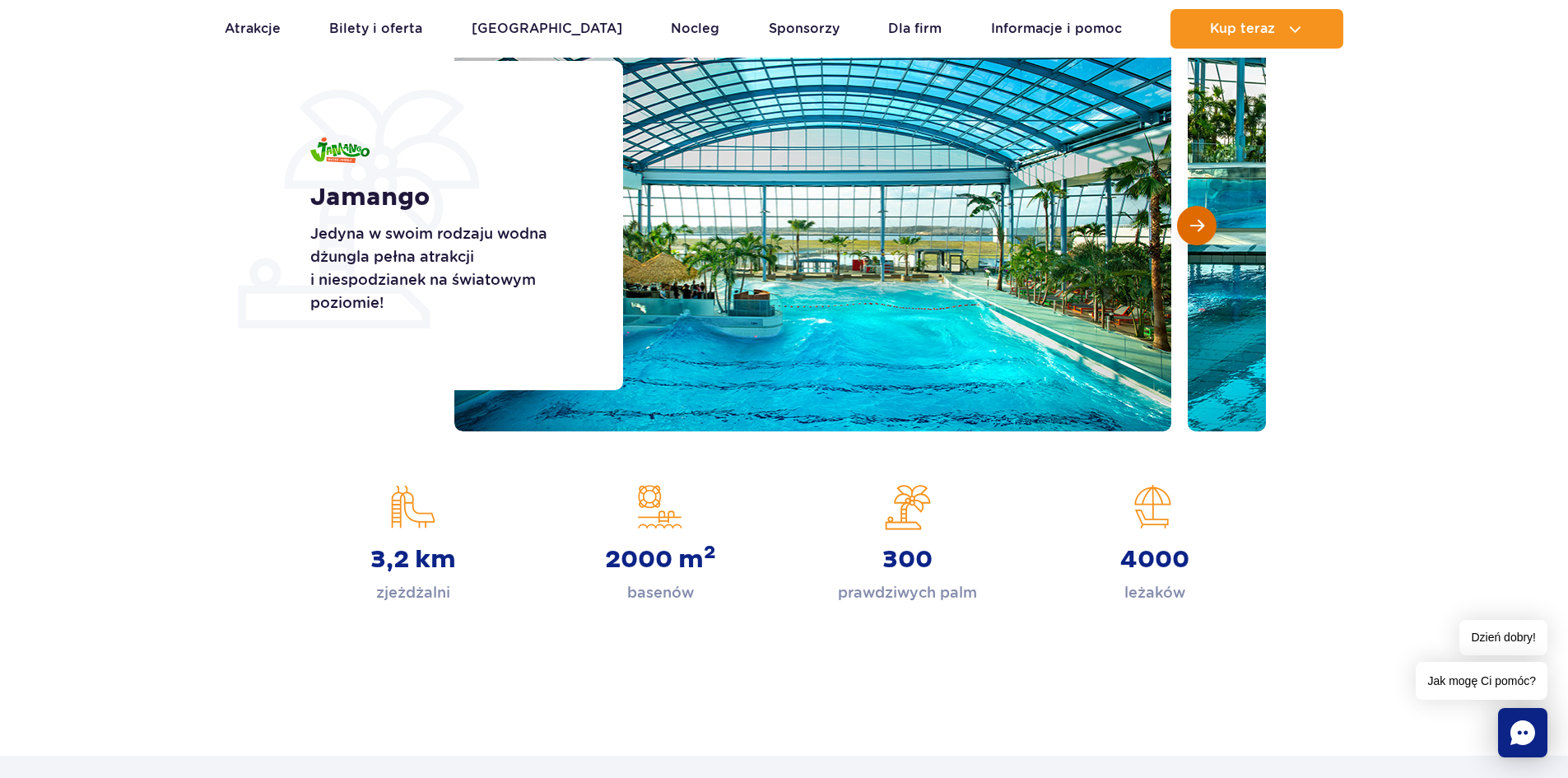
click at [1201, 224] on span "Następny slajd" at bounding box center [1196, 225] width 14 height 15
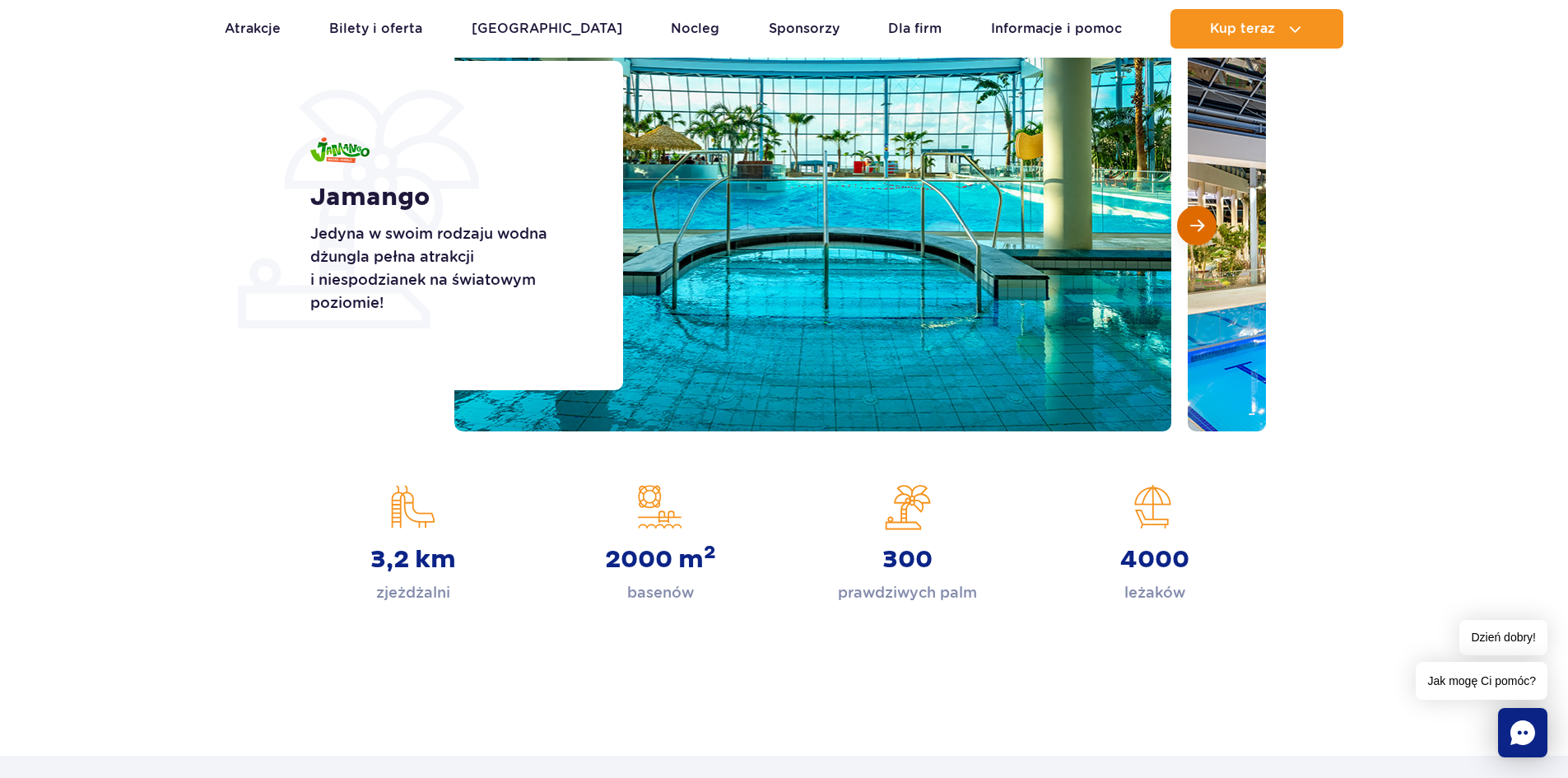
click at [1201, 224] on span "Następny slajd" at bounding box center [1196, 225] width 14 height 15
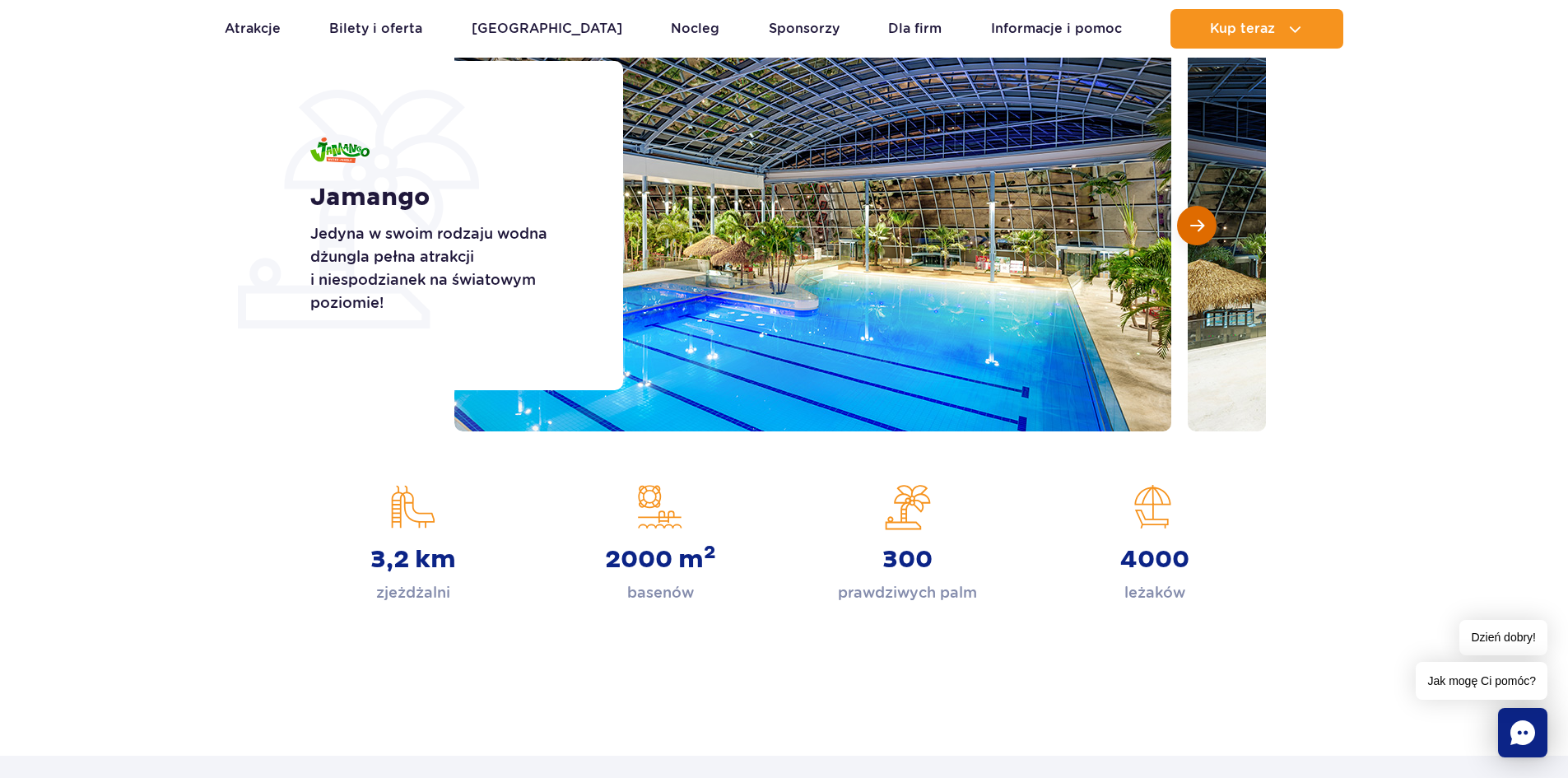
click at [1201, 224] on span "Następny slajd" at bounding box center [1196, 225] width 14 height 15
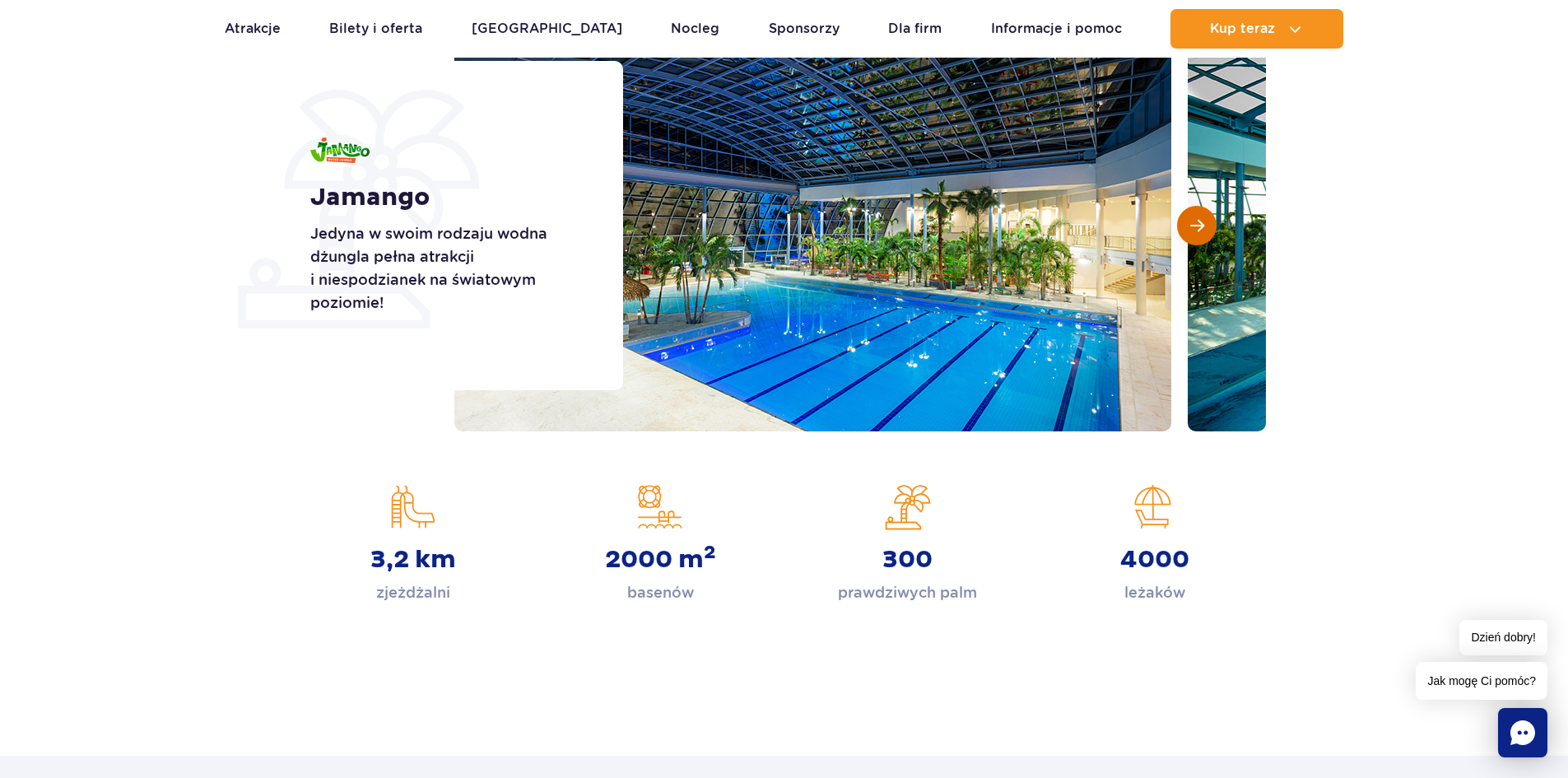
click at [1201, 224] on span "Następny slajd" at bounding box center [1196, 225] width 14 height 15
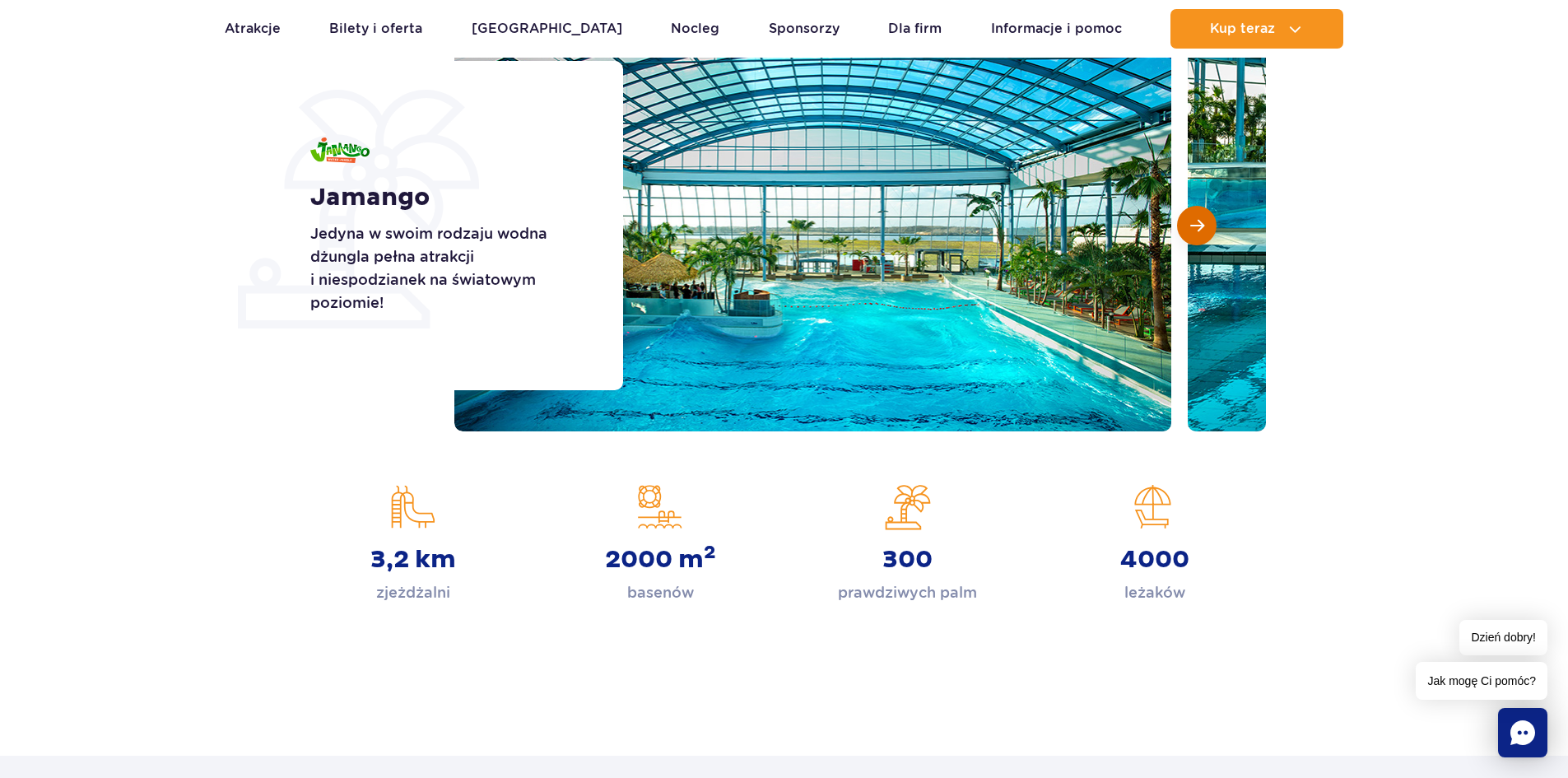
click at [1201, 224] on span "Następny slajd" at bounding box center [1196, 225] width 14 height 15
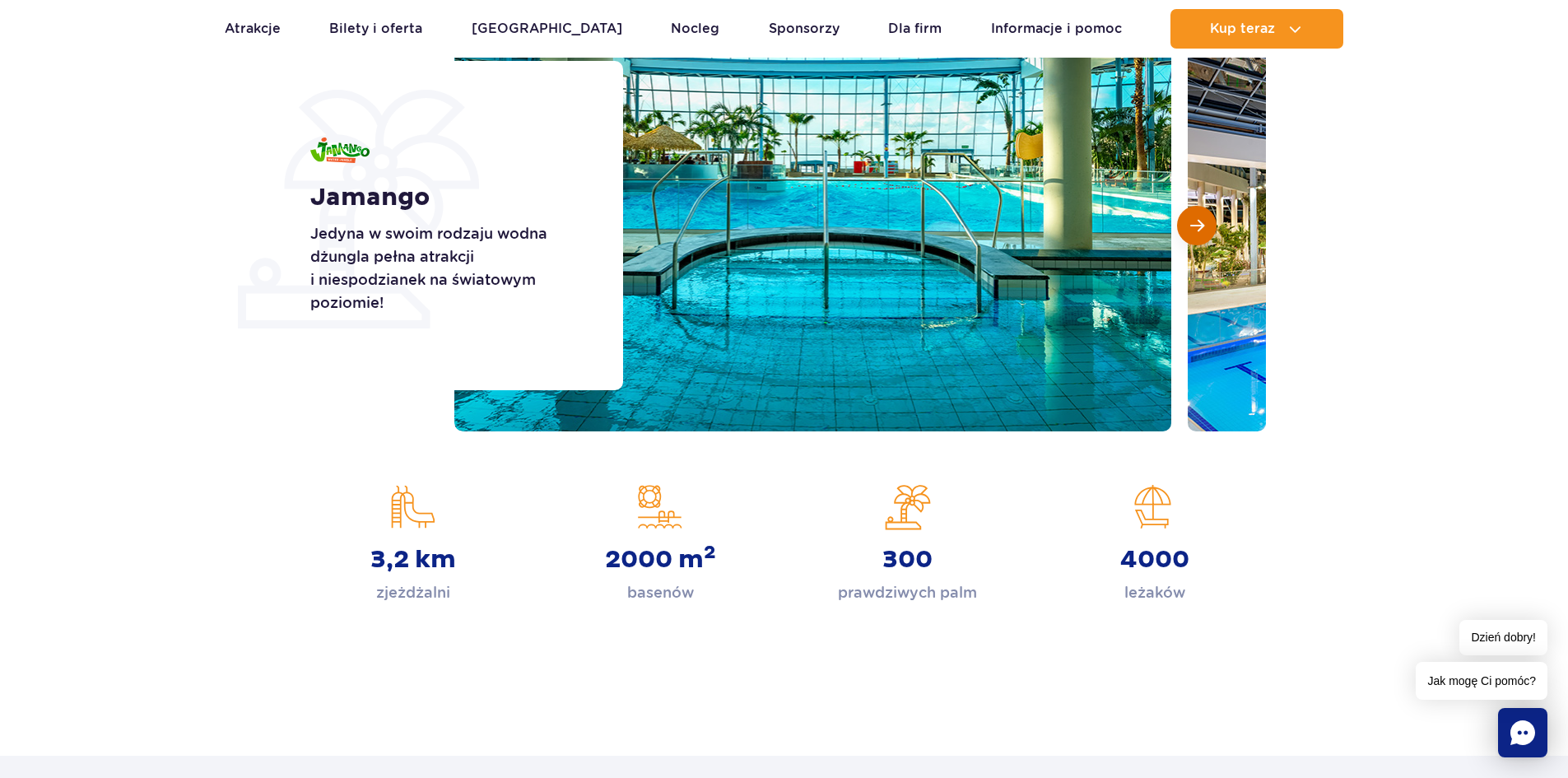
click at [1201, 224] on span "Następny slajd" at bounding box center [1196, 225] width 14 height 15
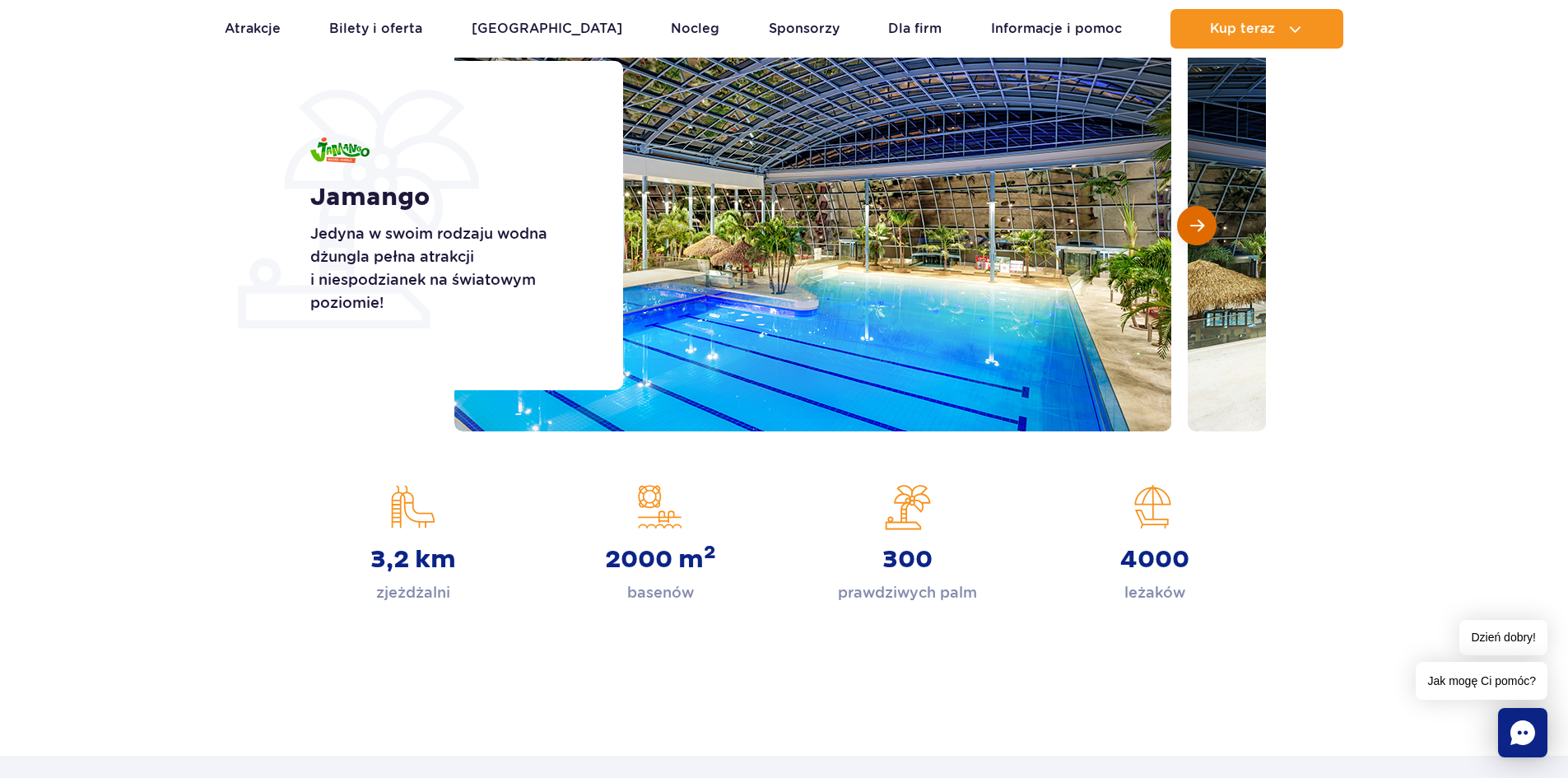
click at [1201, 224] on span "Następny slajd" at bounding box center [1196, 225] width 14 height 15
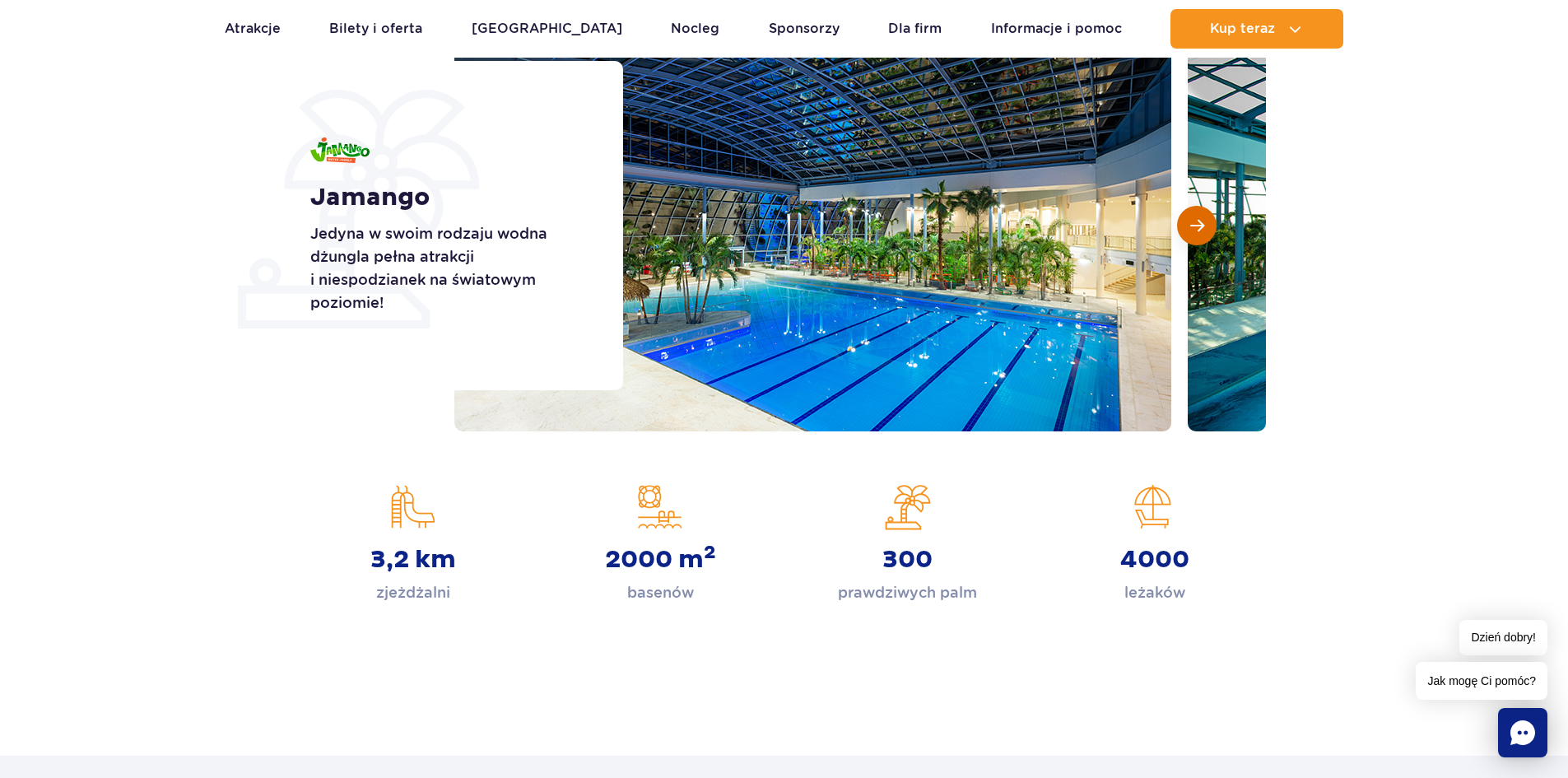
click at [1201, 224] on span "Następny slajd" at bounding box center [1196, 225] width 14 height 15
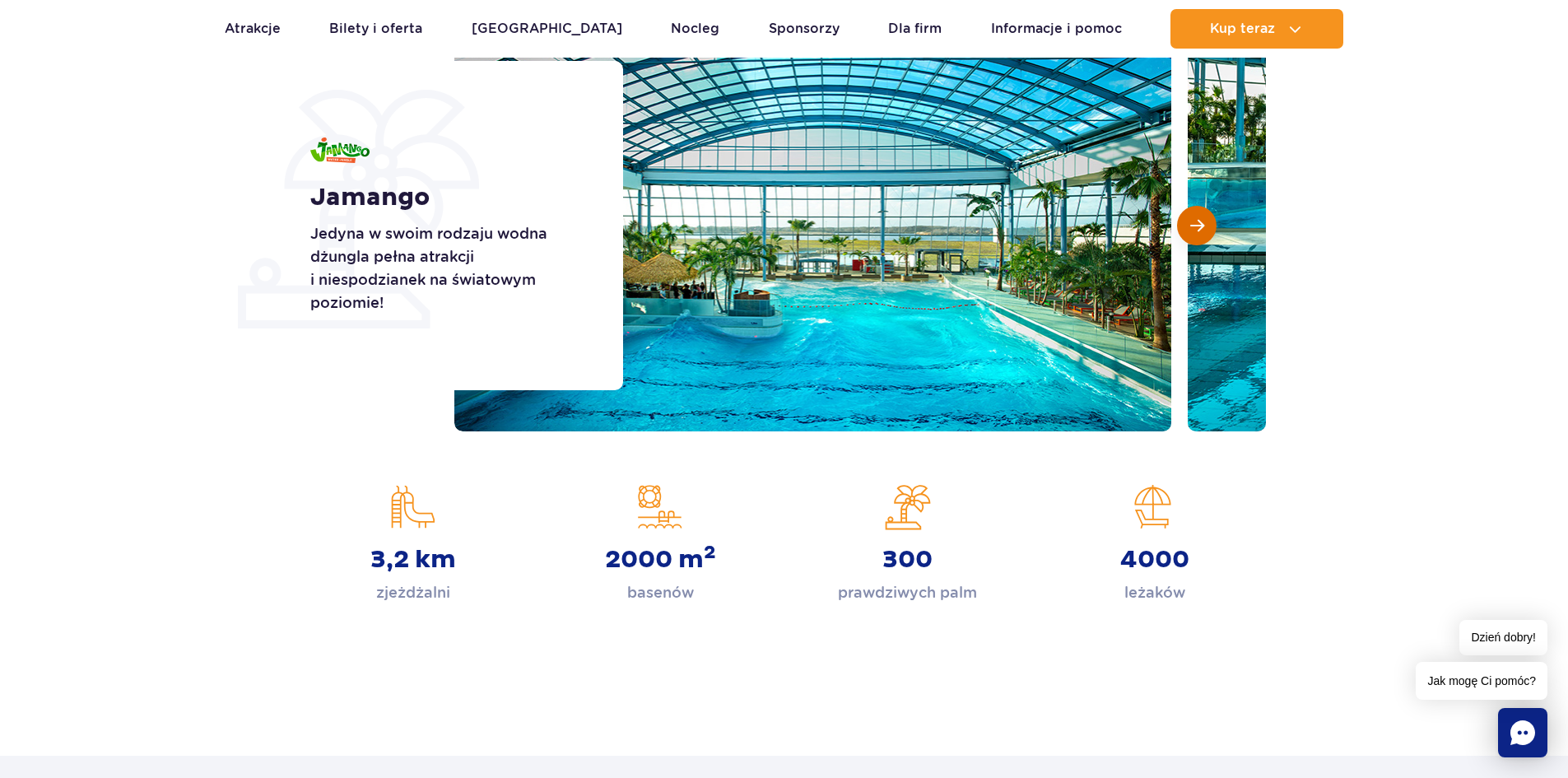
click at [1201, 224] on span "Następny slajd" at bounding box center [1196, 225] width 14 height 15
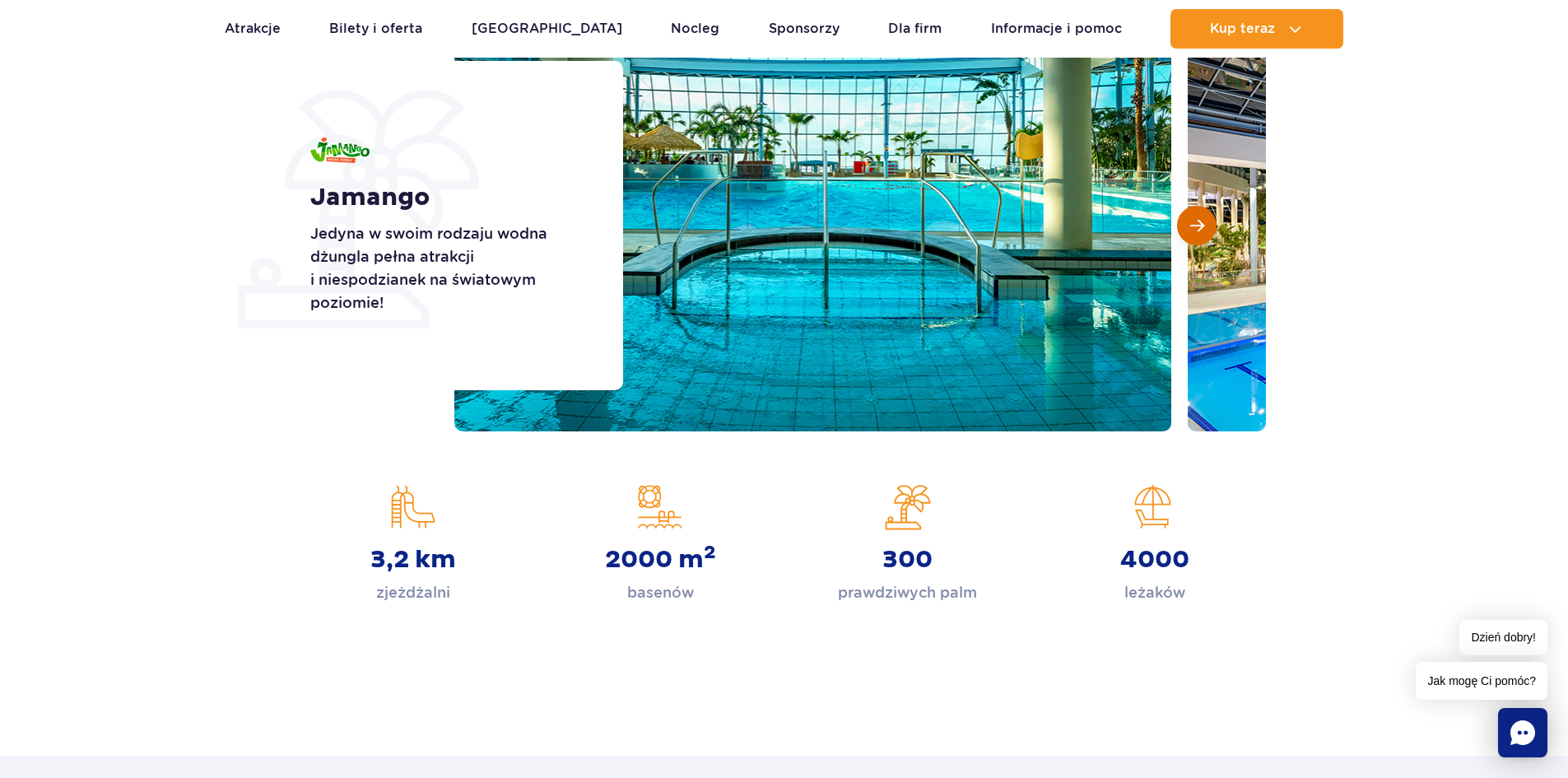
click at [1201, 224] on span "Następny slajd" at bounding box center [1196, 225] width 14 height 15
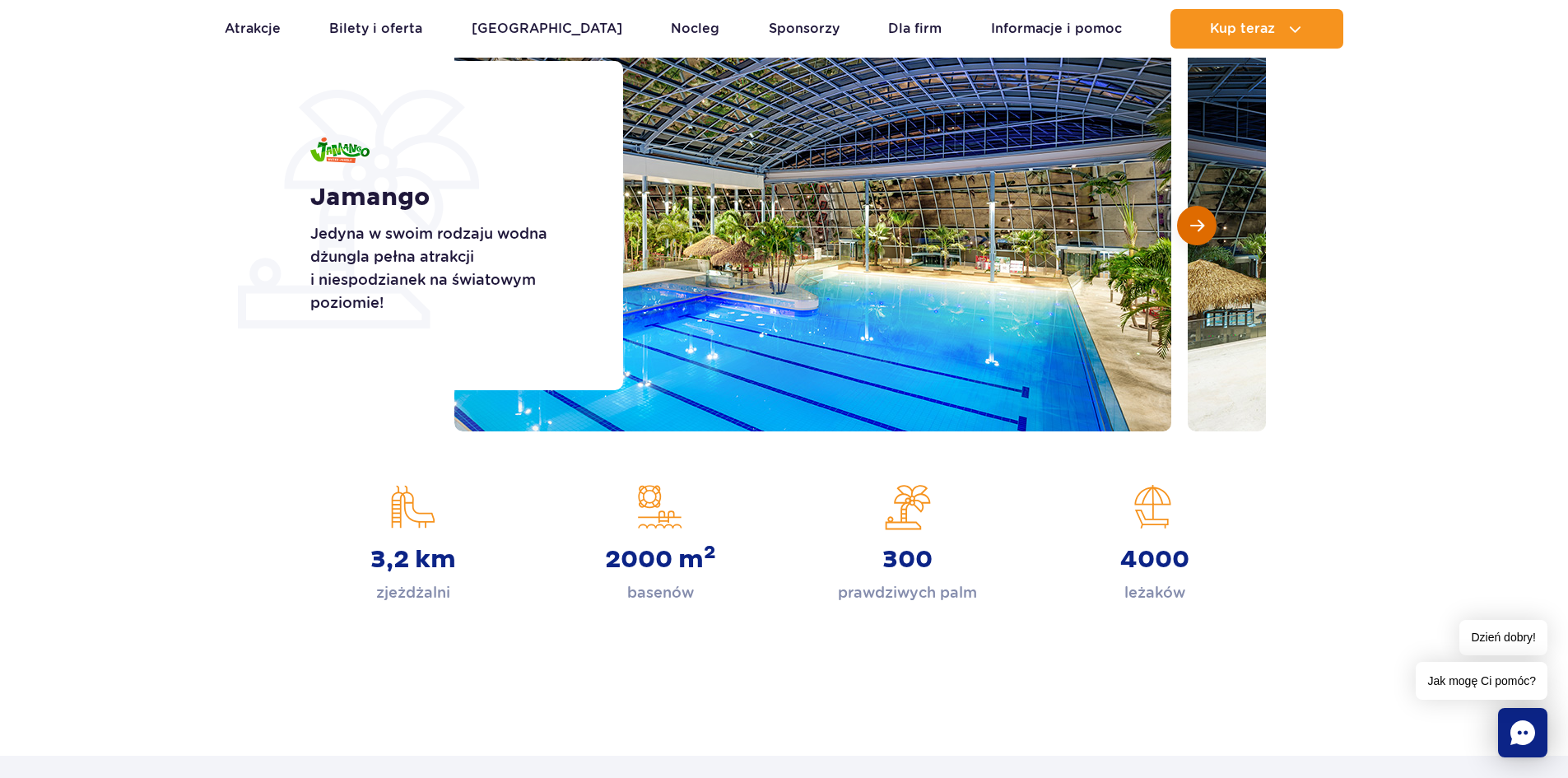
click at [1201, 224] on span "Następny slajd" at bounding box center [1196, 225] width 14 height 15
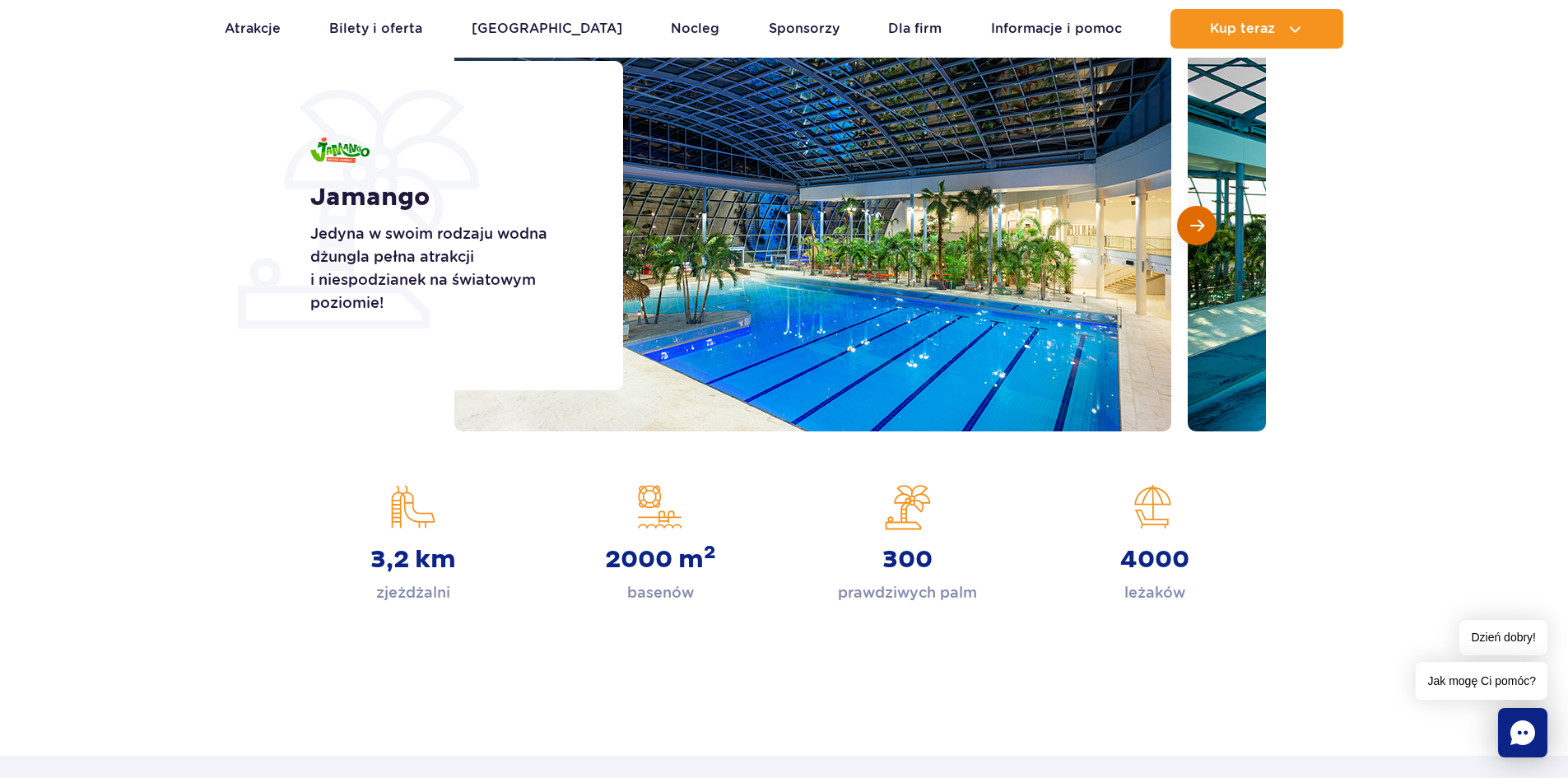
click at [1201, 224] on span "Następny slajd" at bounding box center [1196, 225] width 14 height 15
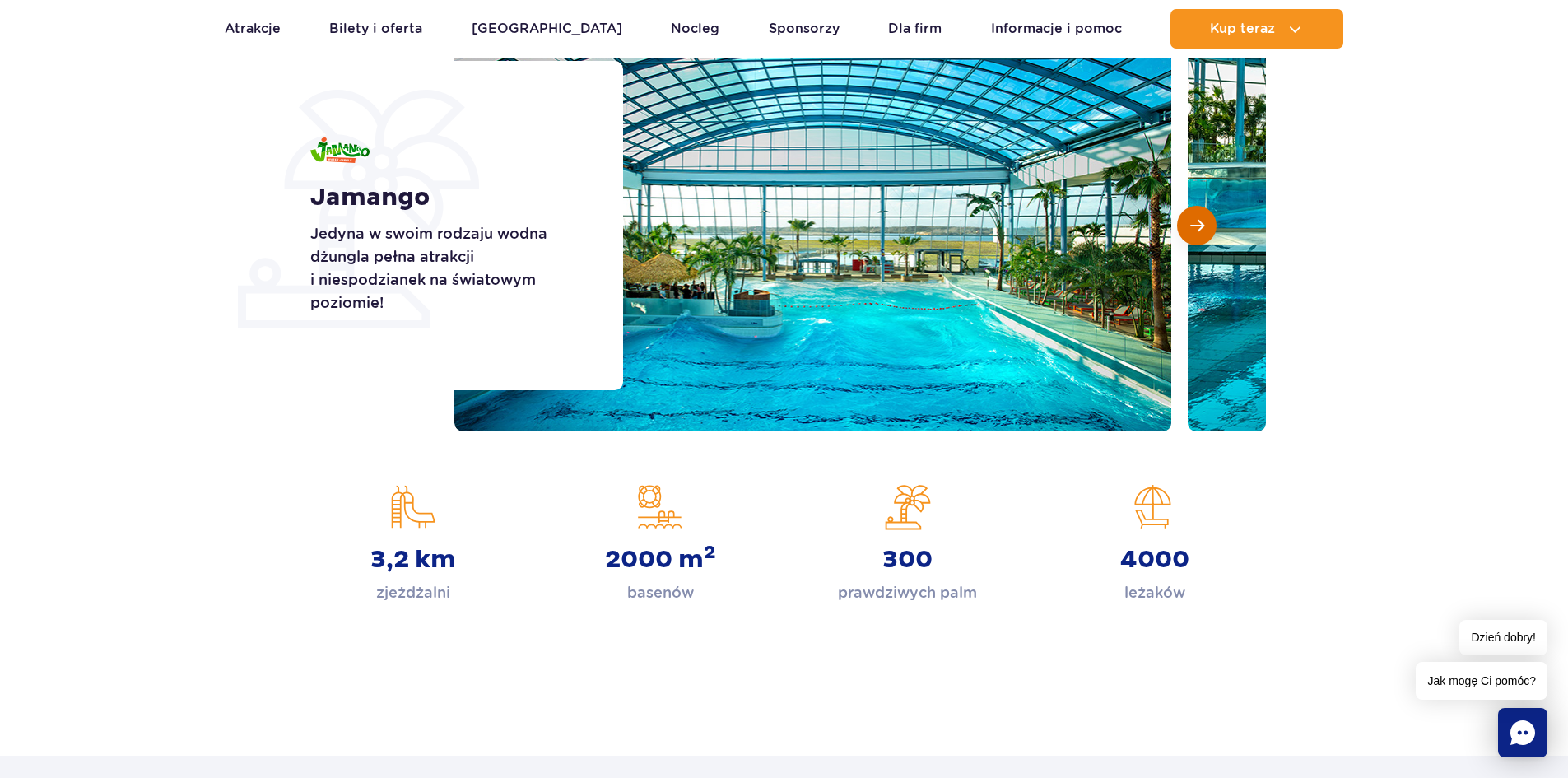
click at [1201, 224] on span "Następny slajd" at bounding box center [1196, 225] width 14 height 15
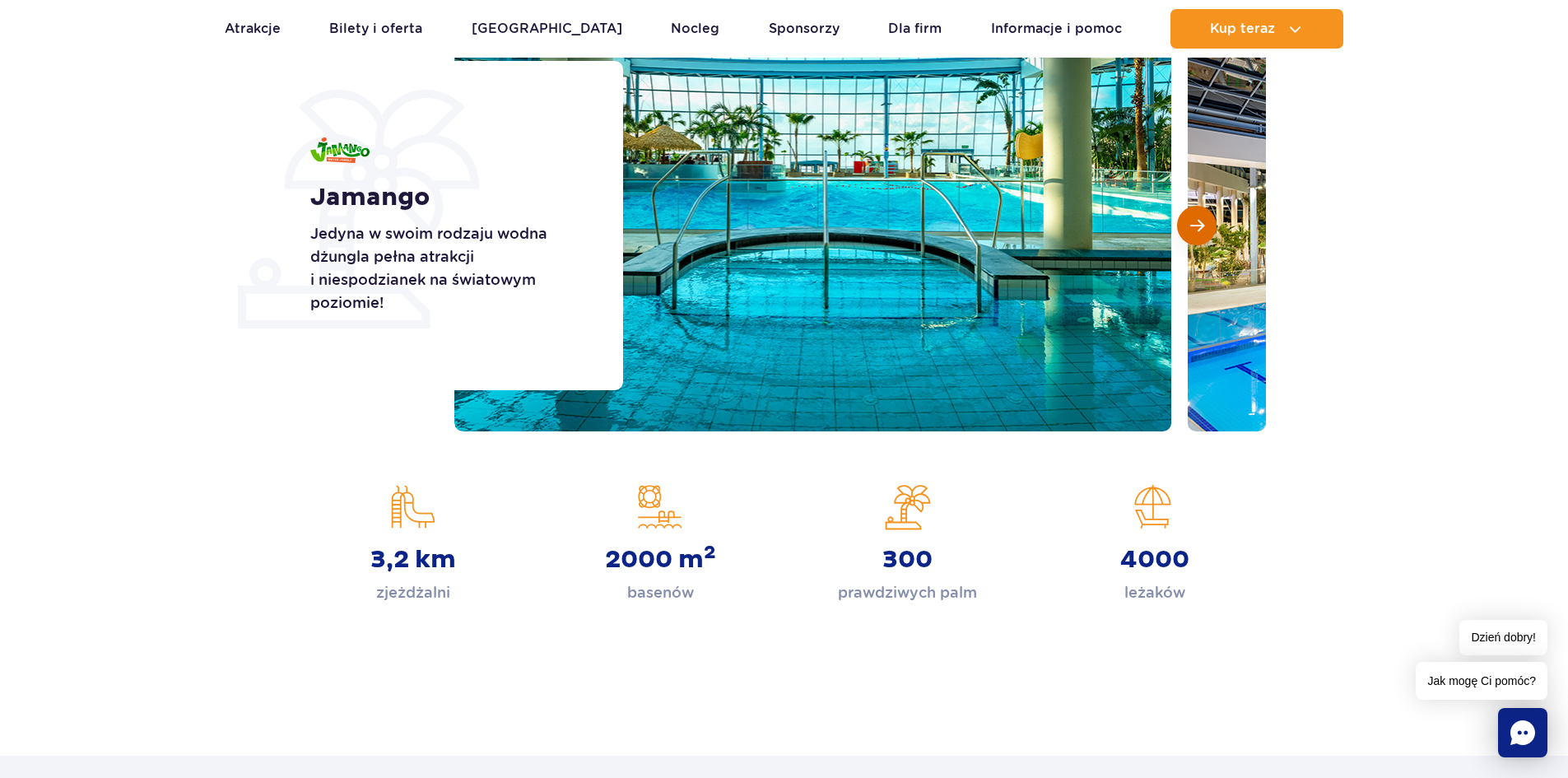
click at [1201, 224] on span "Następny slajd" at bounding box center [1196, 225] width 14 height 15
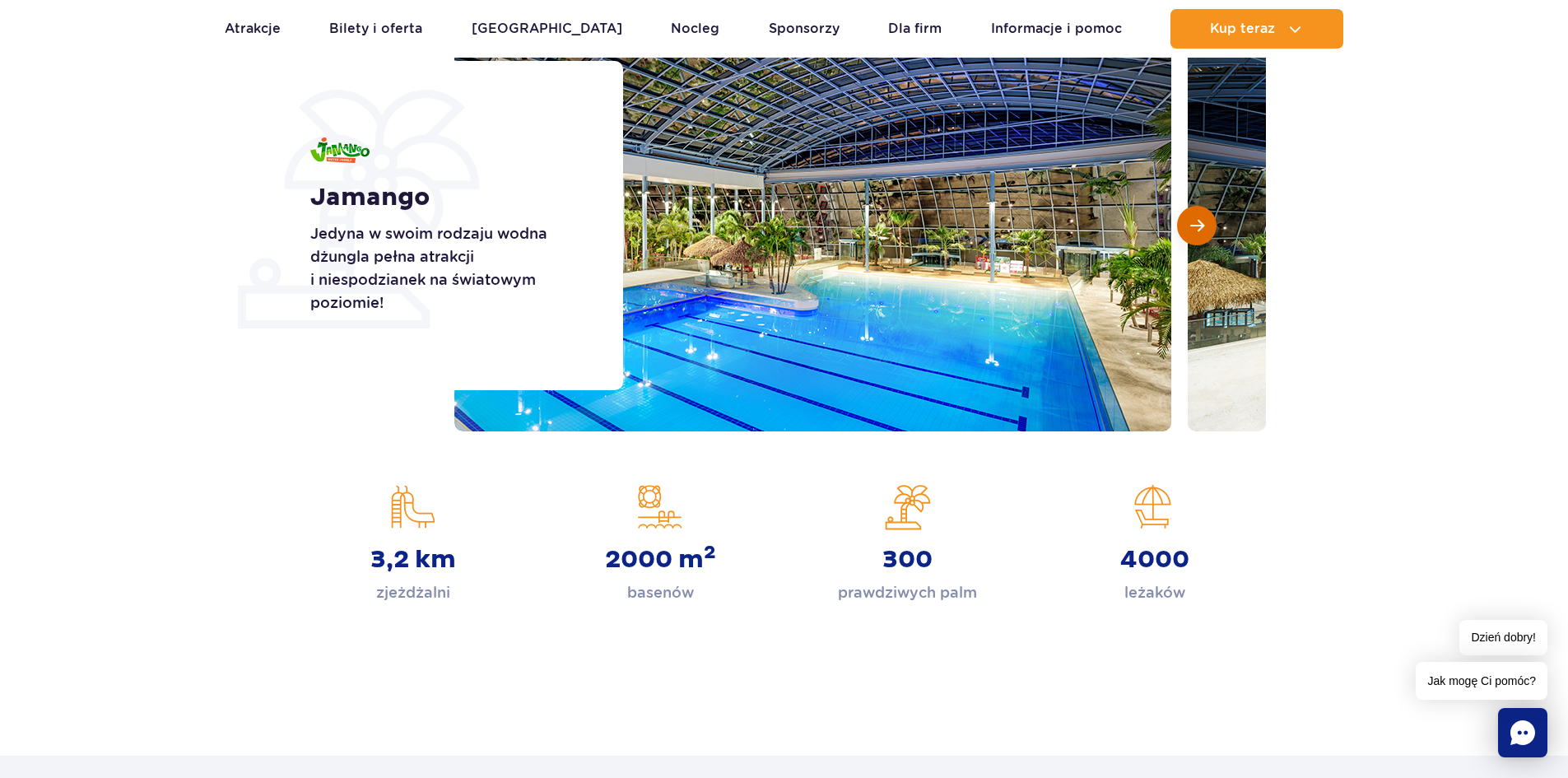
click at [1201, 224] on span "Następny slajd" at bounding box center [1196, 225] width 14 height 15
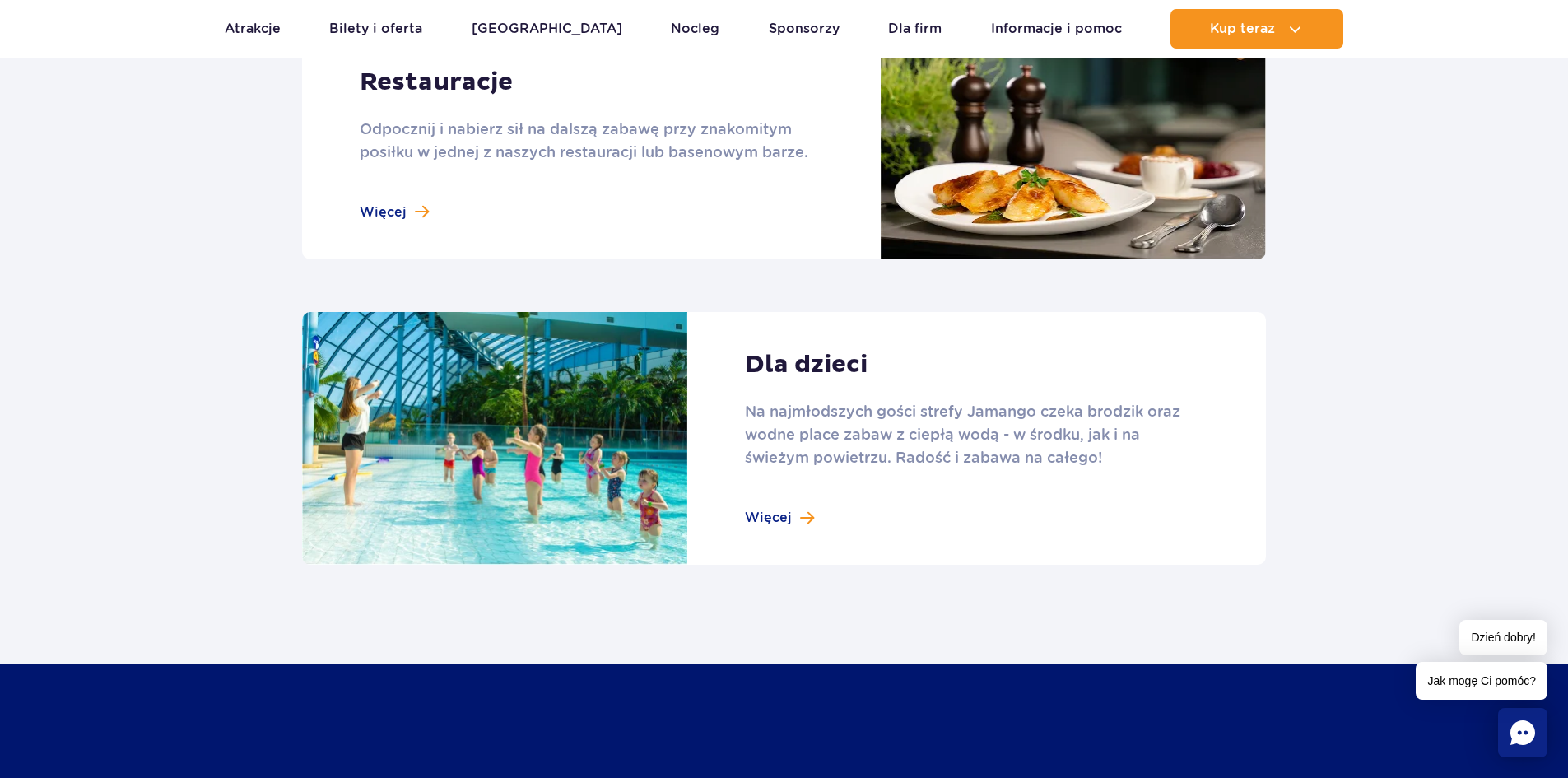
scroll to position [2140, 0]
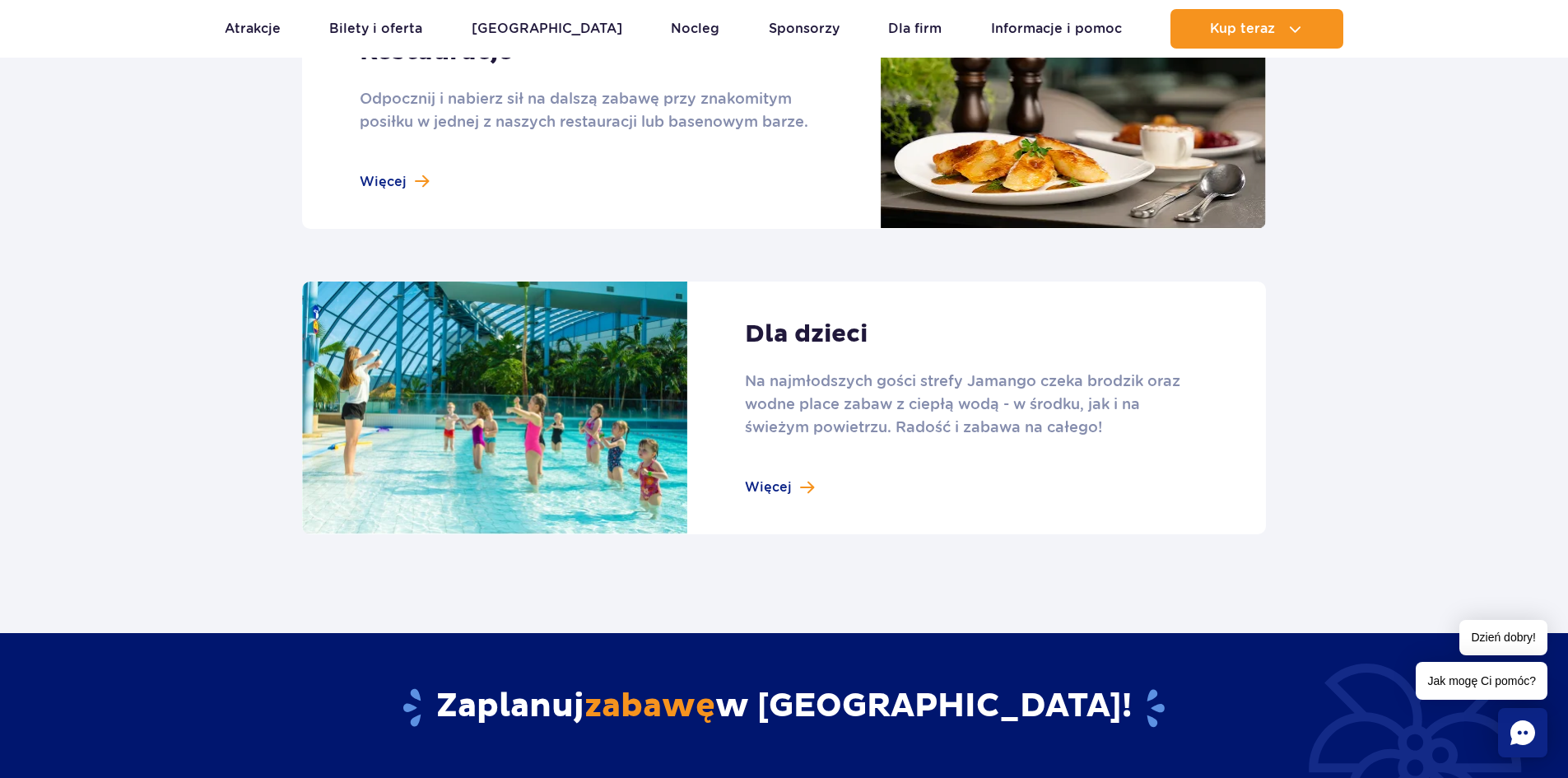
click at [803, 491] on link at bounding box center [784, 408] width 964 height 254
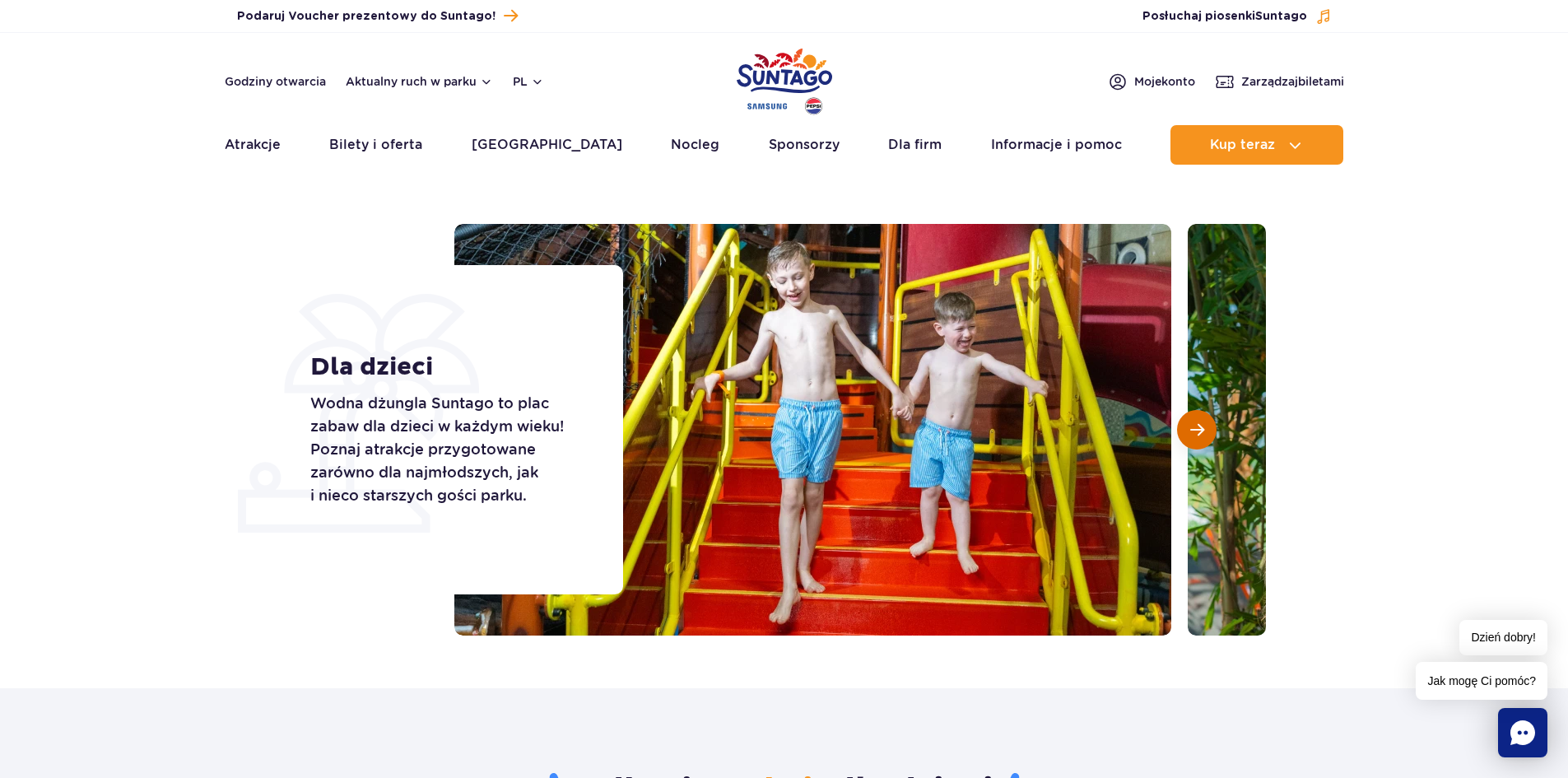
click at [1185, 430] on button "Następny slajd" at bounding box center [1196, 429] width 39 height 39
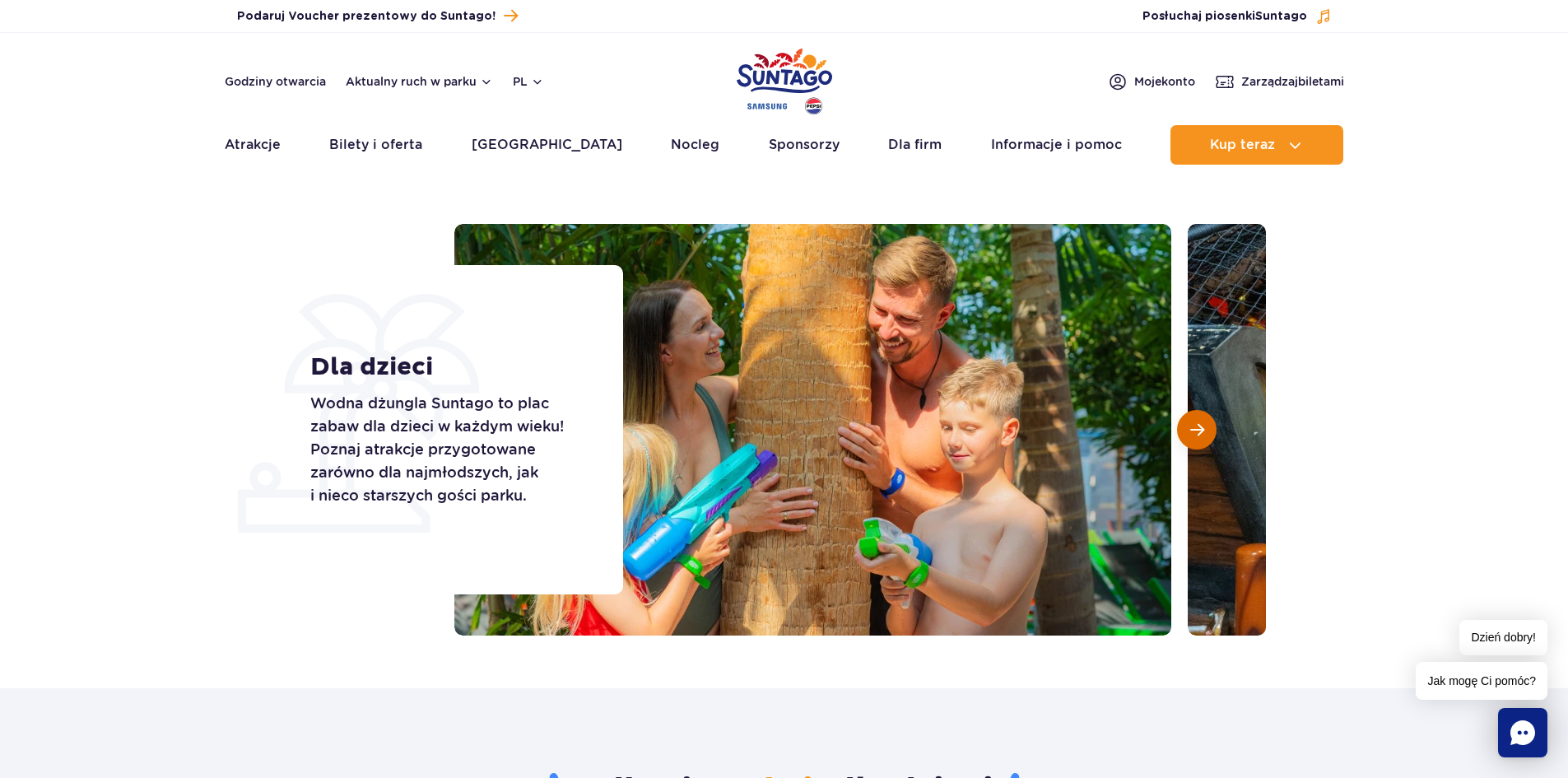
click at [1185, 430] on button "Następny slajd" at bounding box center [1196, 429] width 39 height 39
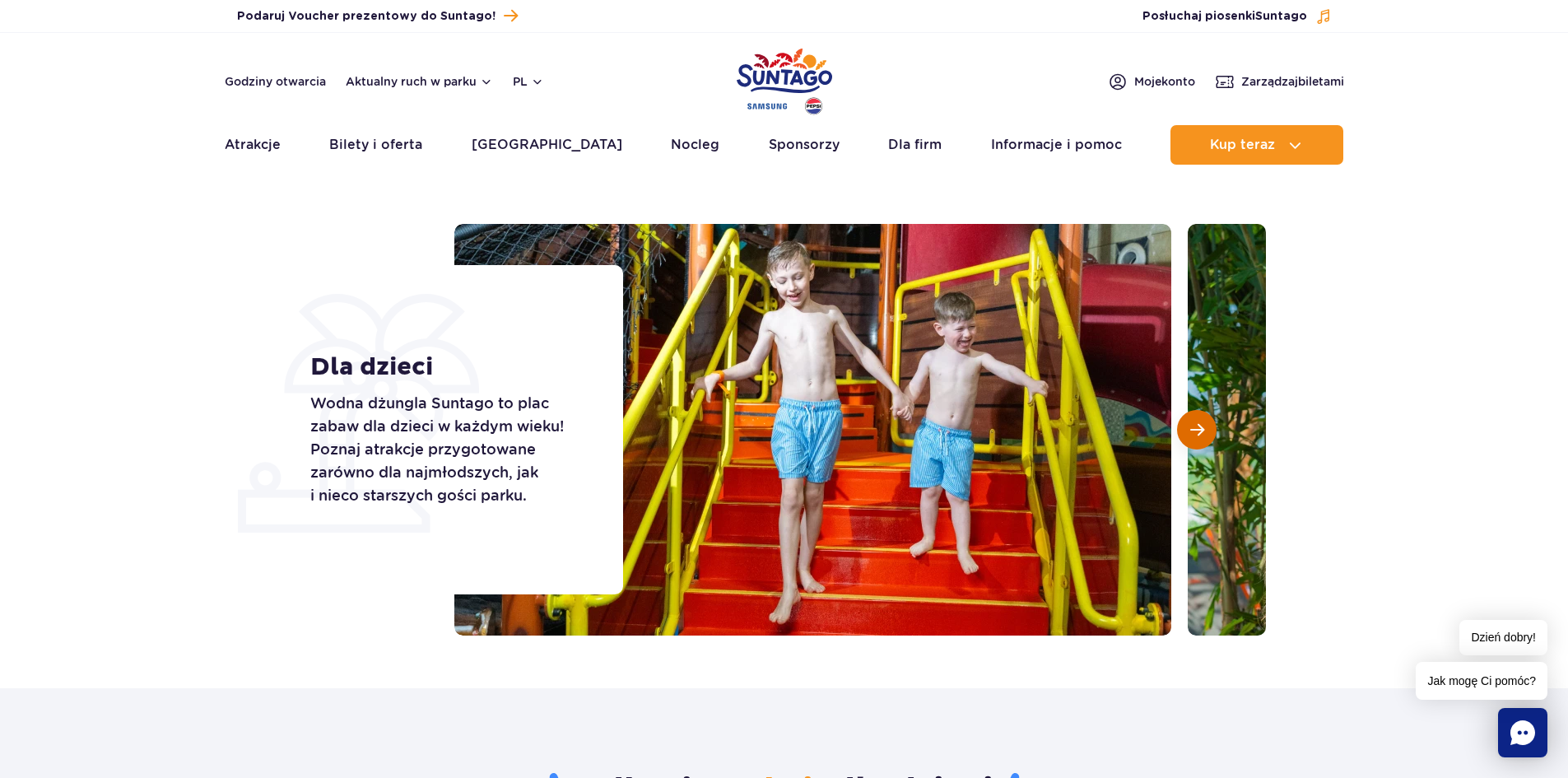
click at [1185, 430] on button "Następny slajd" at bounding box center [1196, 429] width 39 height 39
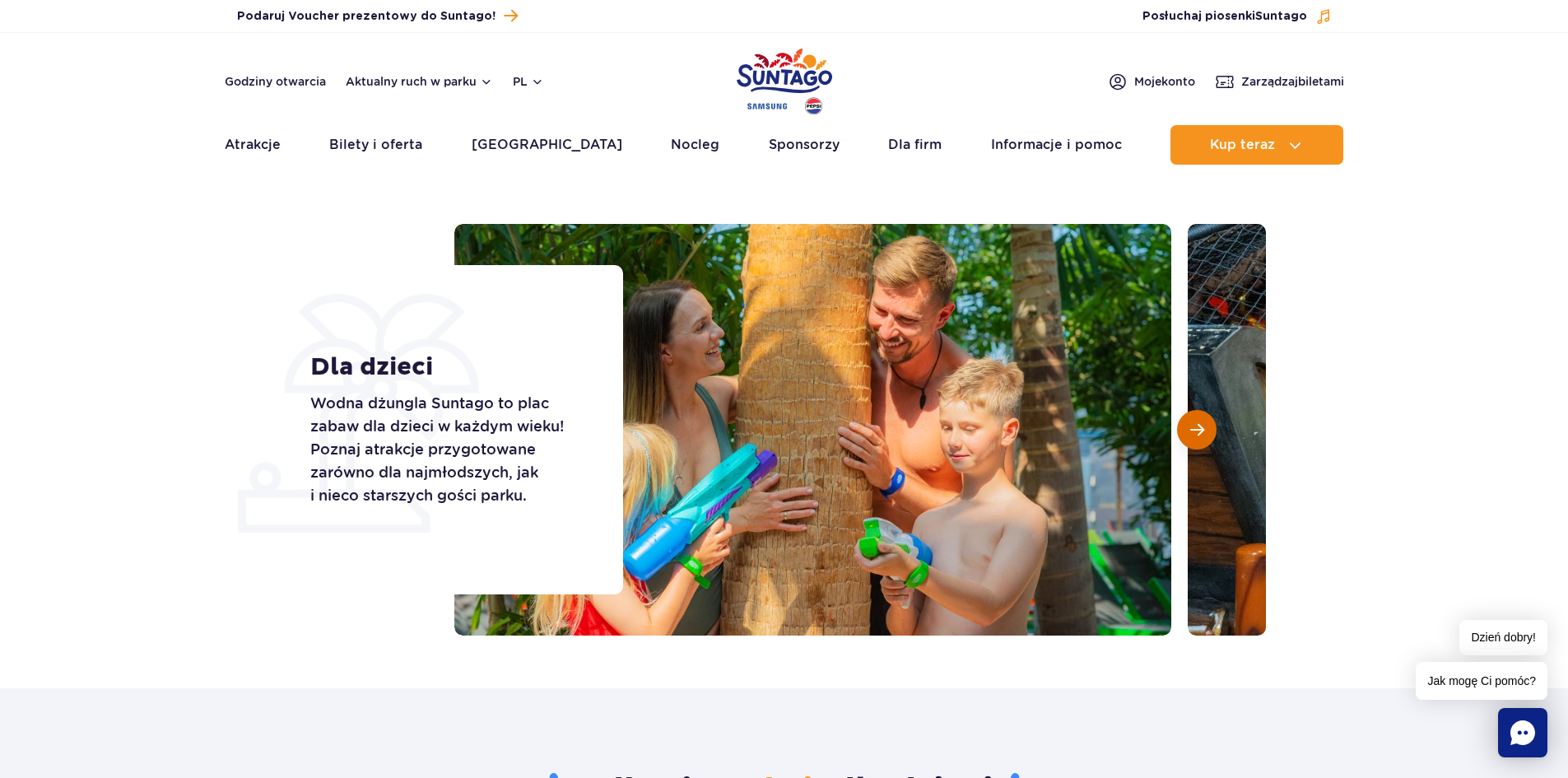
click at [1185, 430] on button "Następny slajd" at bounding box center [1196, 429] width 39 height 39
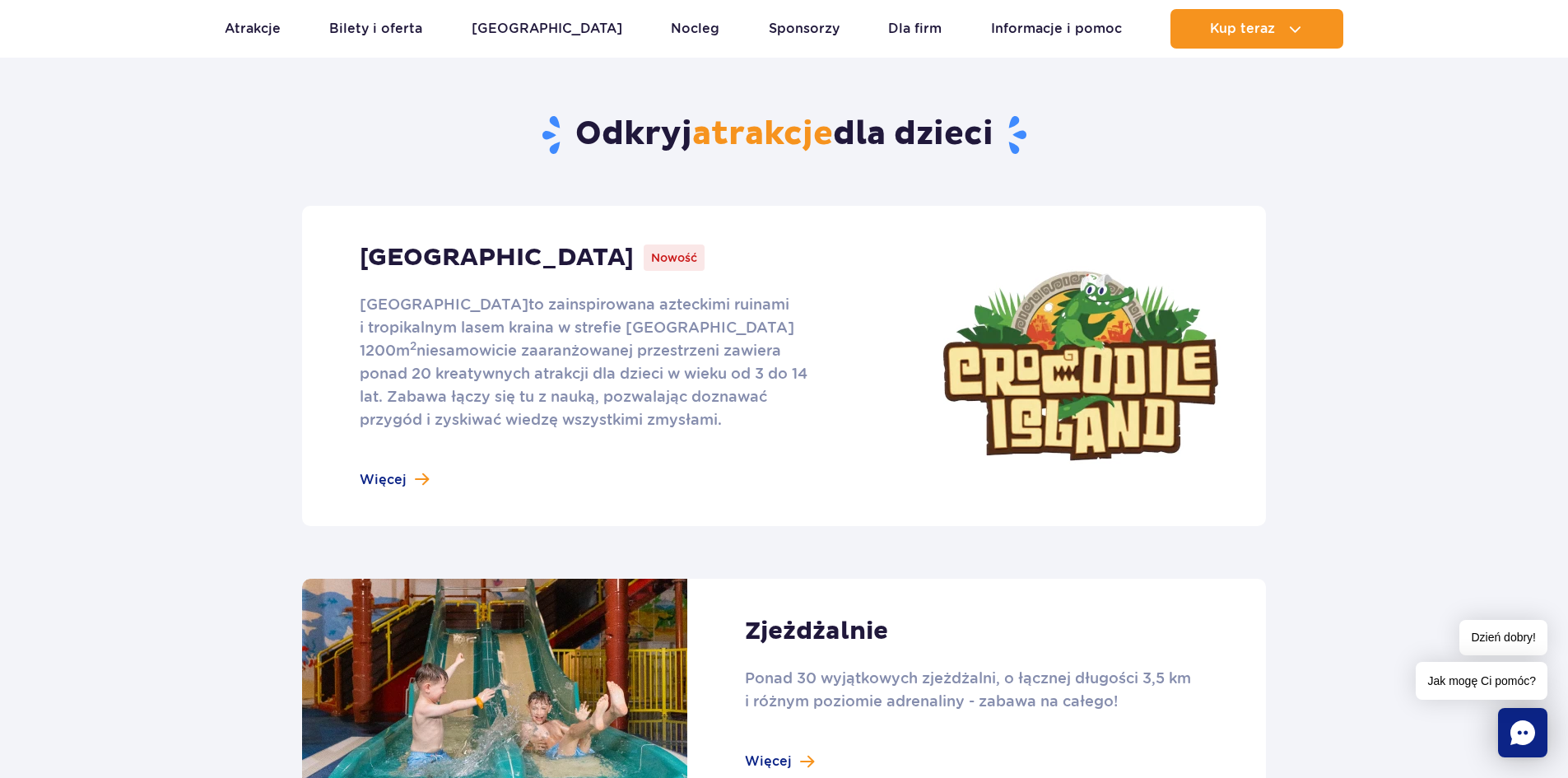
scroll to position [658, 0]
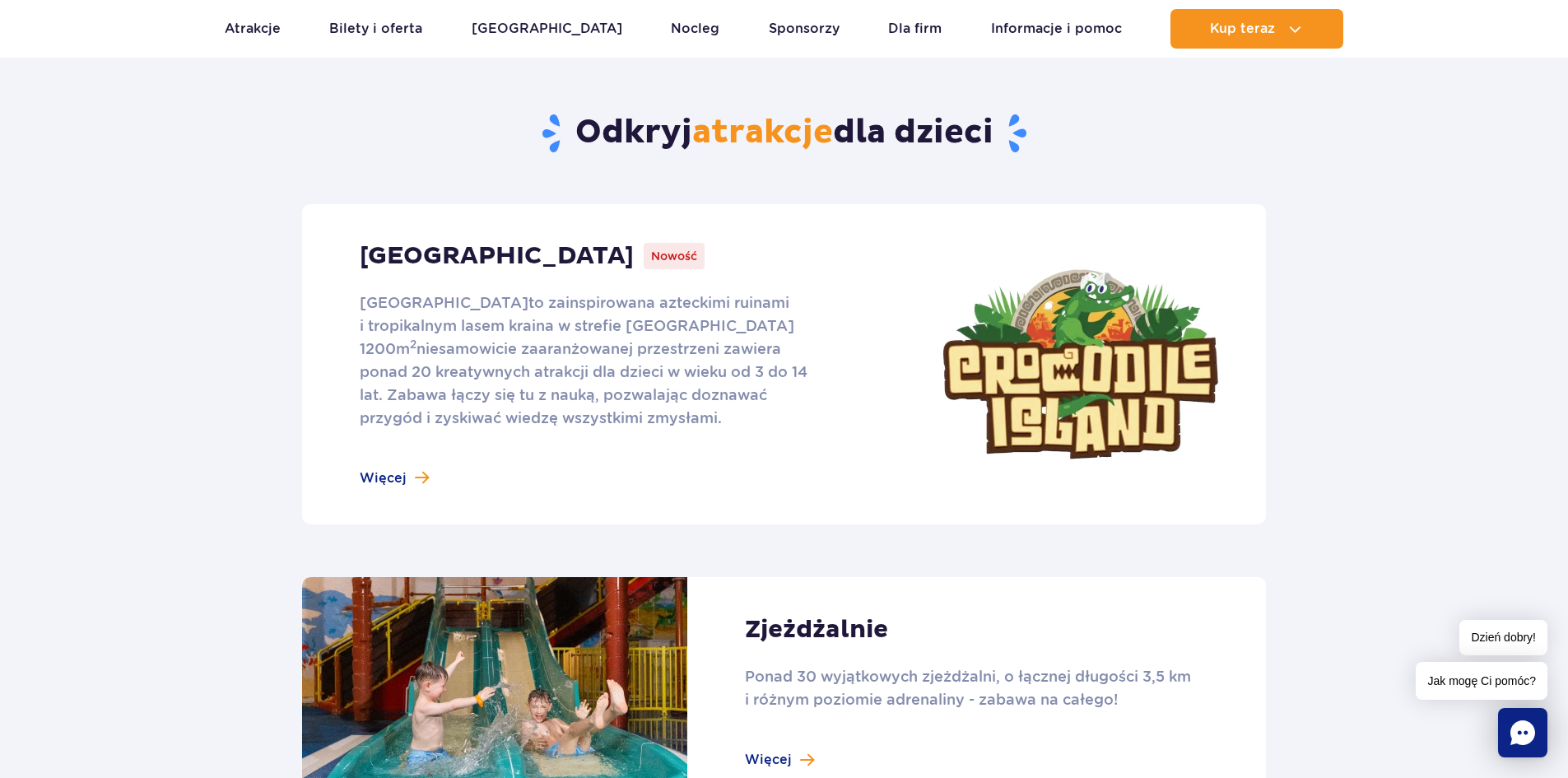
click at [384, 485] on link at bounding box center [784, 364] width 964 height 320
